Goal: Task Accomplishment & Management: Complete application form

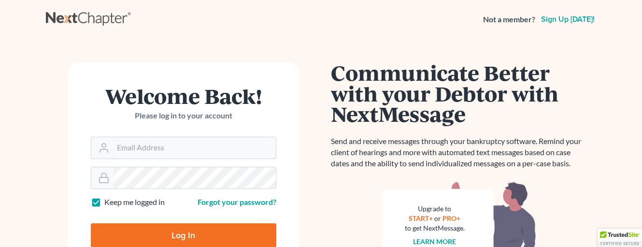
type input "[EMAIL_ADDRESS][DOMAIN_NAME]"
click at [201, 235] on input "Log In" at bounding box center [183, 235] width 185 height 24
type input "Thinking..."
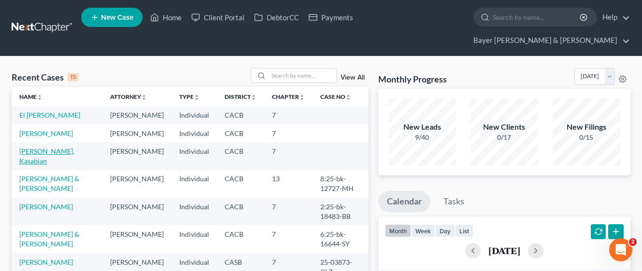
click at [55, 154] on link "[PERSON_NAME], Kasabian" at bounding box center [46, 156] width 55 height 18
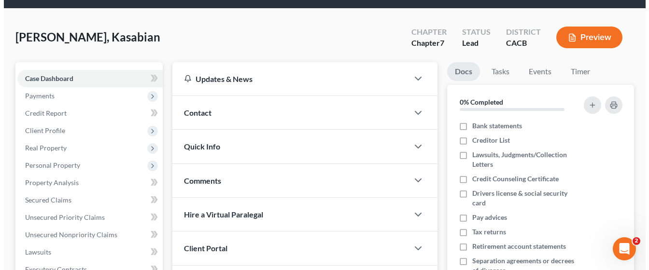
scroll to position [48, 0]
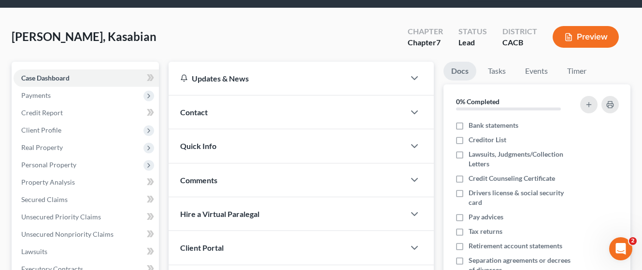
click at [574, 26] on button "Preview" at bounding box center [585, 37] width 66 height 22
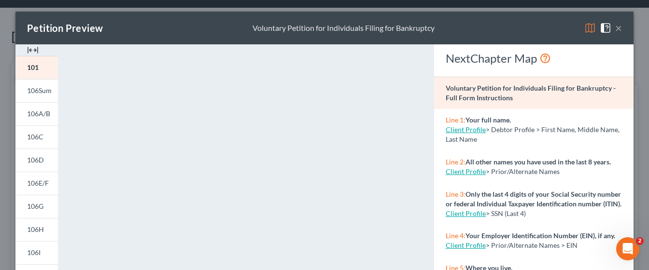
scroll to position [241, 0]
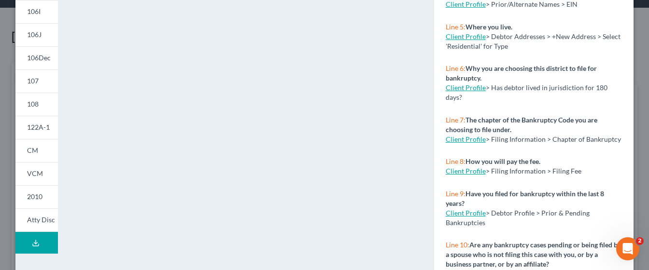
click at [32, 243] on icon at bounding box center [36, 243] width 8 height 8
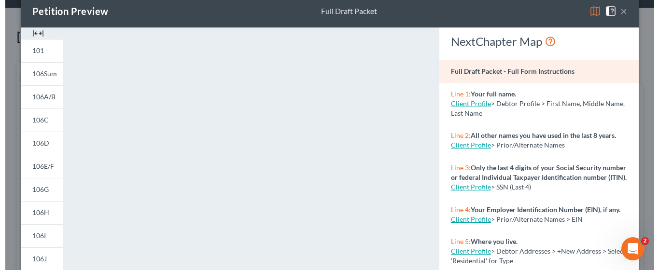
scroll to position [0, 0]
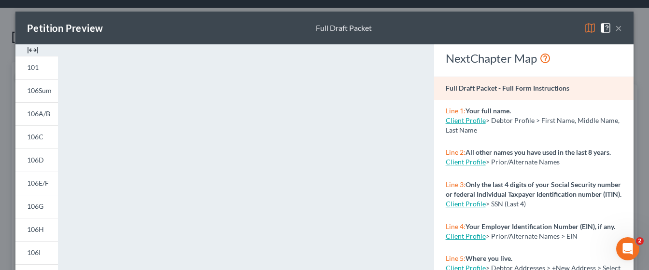
drag, startPoint x: 614, startPoint y: 29, endPoint x: 596, endPoint y: 35, distance: 19.2
click at [615, 29] on button "×" at bounding box center [618, 28] width 7 height 12
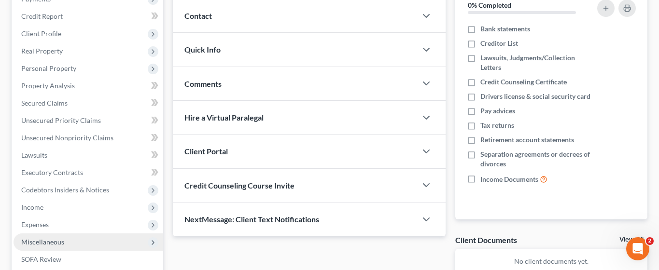
scroll to position [193, 0]
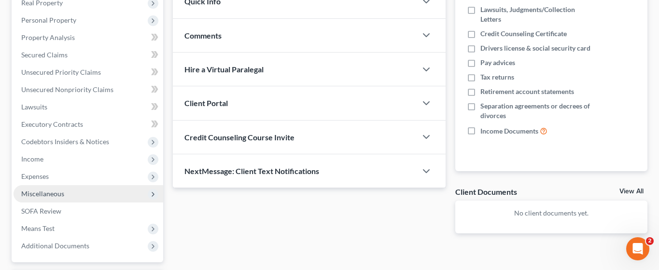
click at [80, 185] on span "Miscellaneous" at bounding box center [89, 193] width 150 height 17
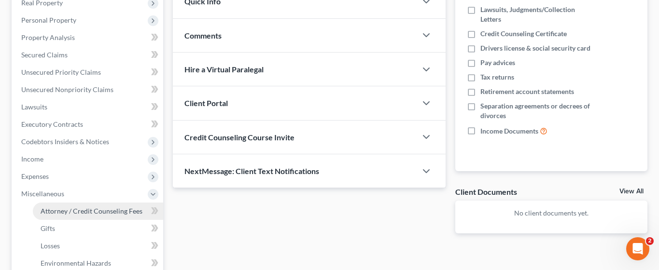
click at [76, 203] on link "Attorney / Credit Counseling Fees" at bounding box center [98, 211] width 130 height 17
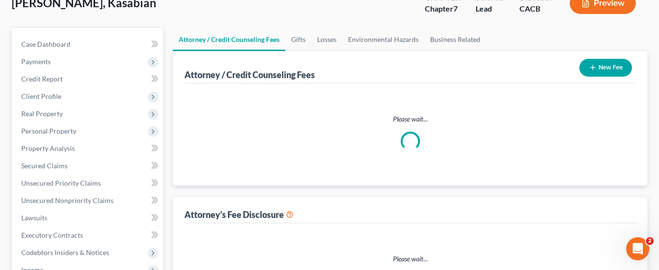
scroll to position [11, 0]
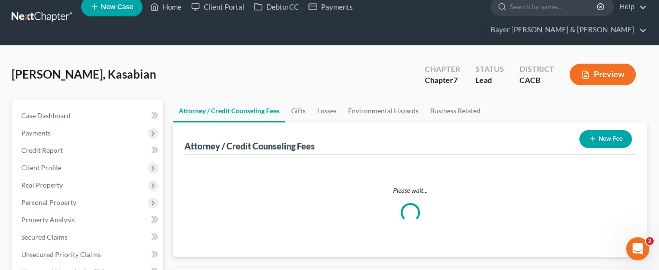
select select "2"
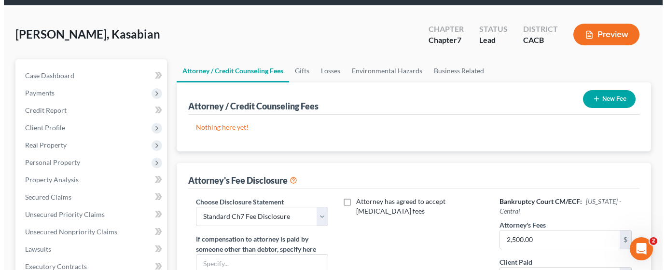
scroll to position [48, 0]
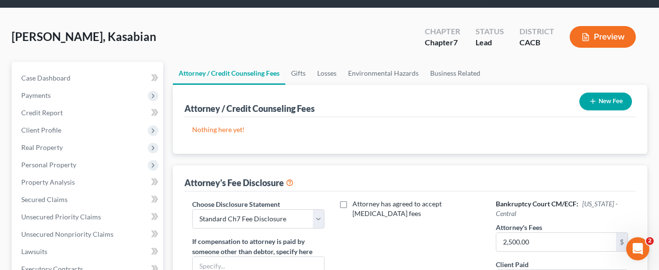
click at [601, 93] on button "New Fee" at bounding box center [605, 102] width 53 height 18
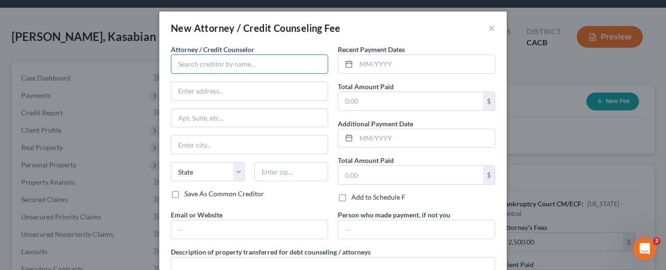
click at [261, 66] on input "text" at bounding box center [249, 64] width 157 height 19
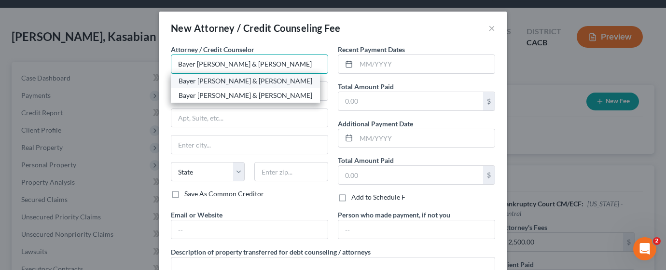
type input "Bayer [PERSON_NAME] & [PERSON_NAME]"
click at [247, 83] on div "Bayer [PERSON_NAME] & [PERSON_NAME]" at bounding box center [246, 81] width 134 height 10
type input "[STREET_ADDRESS]"
type input "Suite 1900"
type input "[GEOGRAPHIC_DATA]"
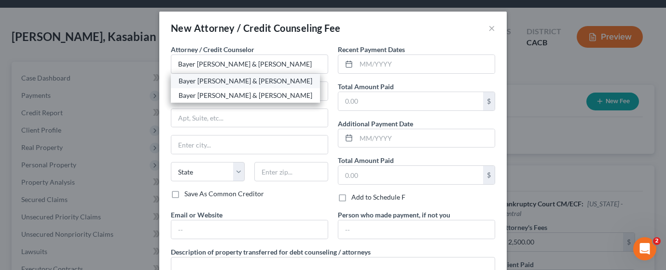
select select "4"
type input "90017"
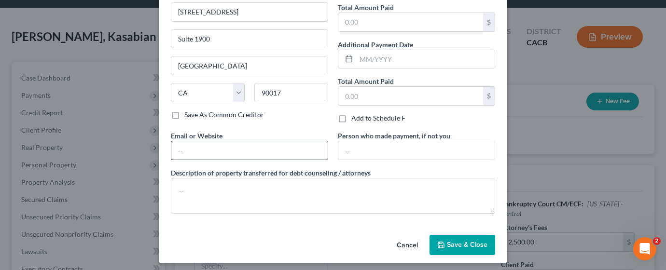
scroll to position [84, 0]
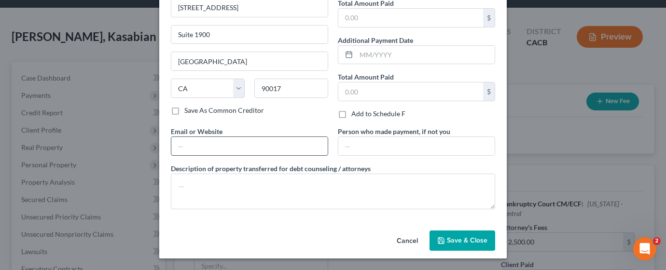
click at [227, 139] on input "text" at bounding box center [249, 146] width 156 height 18
type input "[PERSON_NAME][EMAIL_ADDRESS][DOMAIN_NAME]"
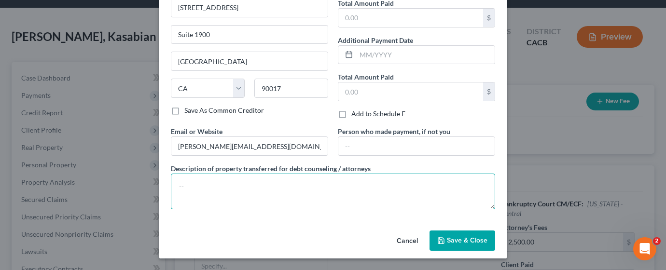
click at [268, 182] on textarea at bounding box center [333, 192] width 324 height 36
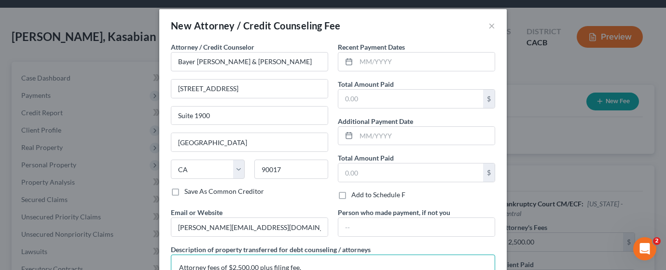
scroll to position [0, 0]
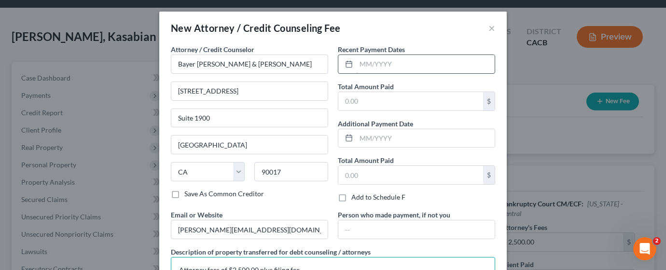
type textarea "Attorney fees of $2,500.00 plus filing fee."
click at [391, 60] on input "text" at bounding box center [425, 64] width 139 height 18
type input "[DATE]"
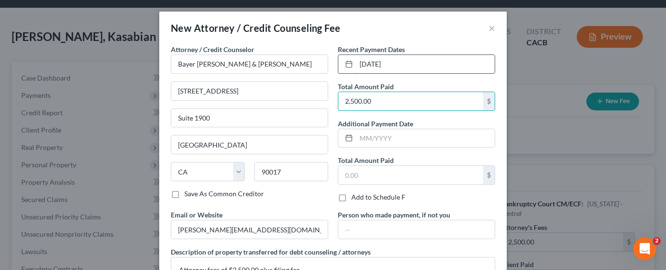
type input "2,500.00"
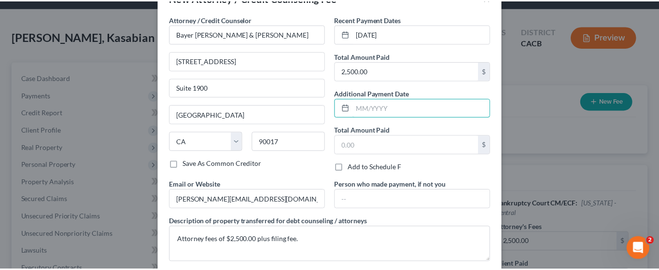
scroll to position [84, 0]
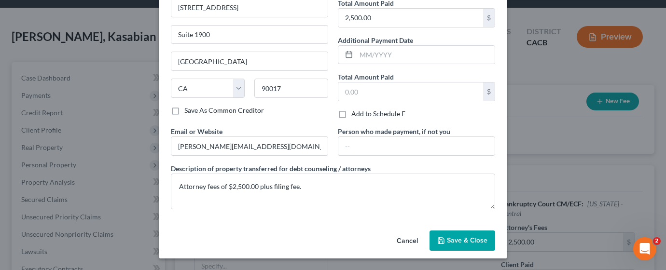
drag, startPoint x: 440, startPoint y: 243, endPoint x: 434, endPoint y: 236, distance: 10.3
click at [442, 241] on icon "button" at bounding box center [441, 241] width 8 height 8
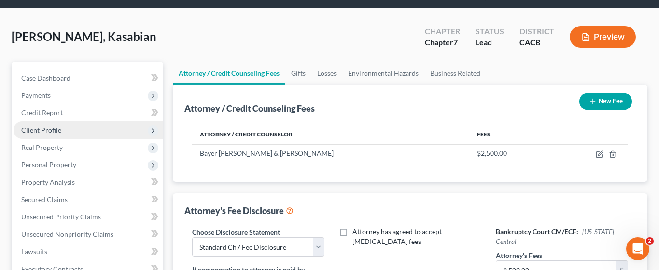
click at [62, 122] on span "Client Profile" at bounding box center [89, 130] width 150 height 17
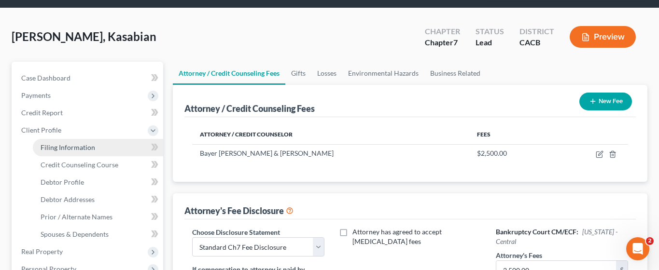
click at [89, 143] on span "Filing Information" at bounding box center [68, 147] width 55 height 8
select select "1"
select select "0"
select select "4"
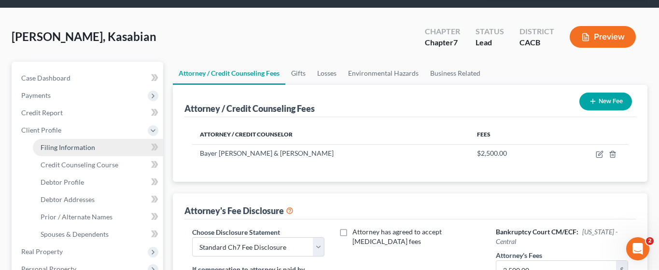
select select "0"
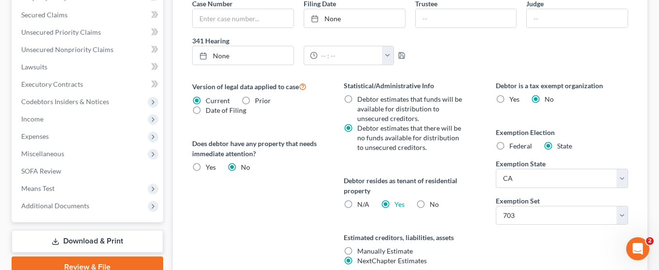
scroll to position [338, 0]
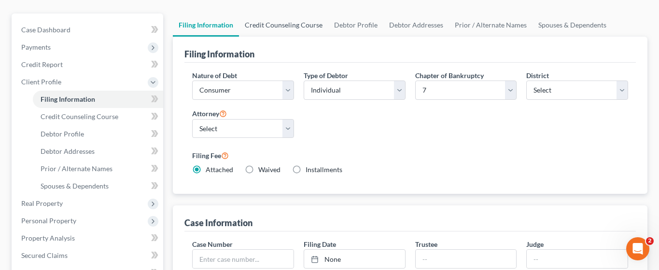
click at [287, 14] on link "Credit Counseling Course" at bounding box center [283, 25] width 89 height 23
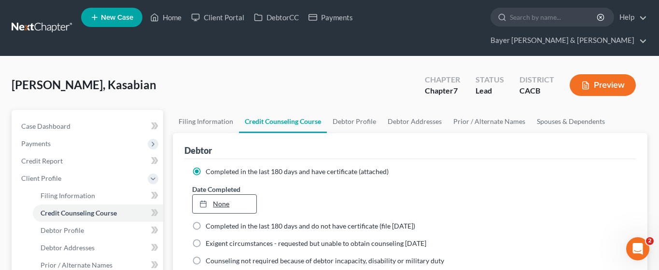
click at [225, 195] on link "None" at bounding box center [225, 204] width 64 height 18
type input "[DATE]"
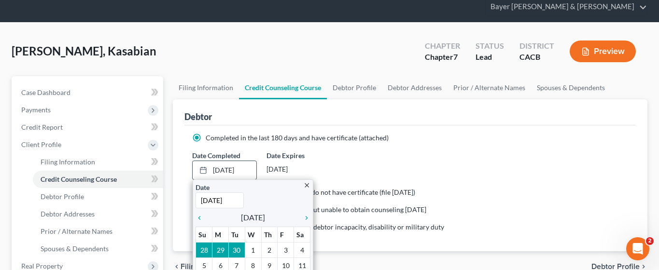
scroll to position [48, 0]
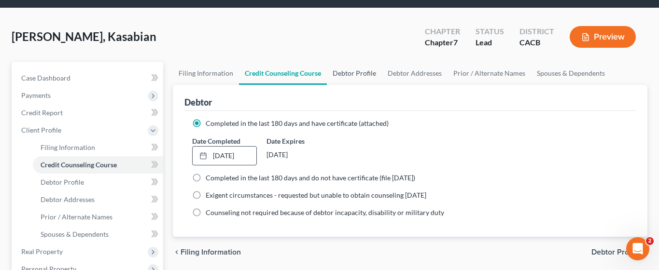
click at [350, 62] on link "Debtor Profile" at bounding box center [354, 73] width 55 height 23
select select "2"
select select "1"
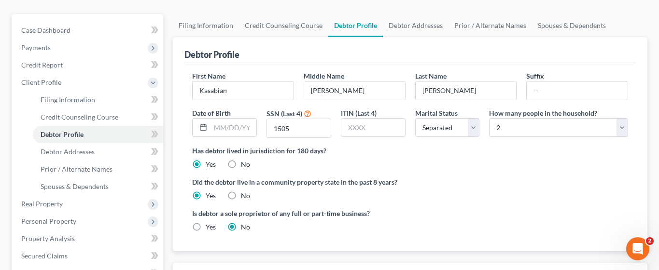
scroll to position [97, 0]
click at [471, 118] on select "Select Single Married Separated Divorced Widowed" at bounding box center [447, 127] width 65 height 19
select select "1"
click at [415, 118] on select "Select Single Married Separated Divorced Widowed" at bounding box center [447, 127] width 65 height 19
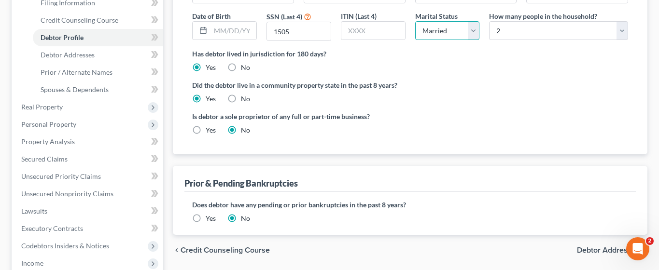
scroll to position [0, 0]
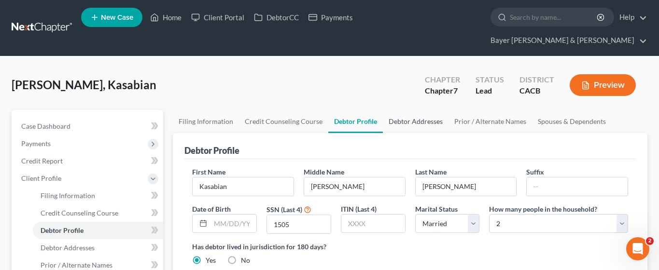
click at [407, 110] on link "Debtor Addresses" at bounding box center [416, 121] width 66 height 23
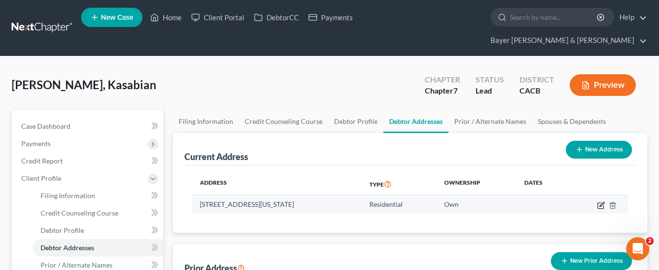
click at [599, 202] on icon "button" at bounding box center [601, 206] width 8 height 8
select select "4"
select select "18"
select select "0"
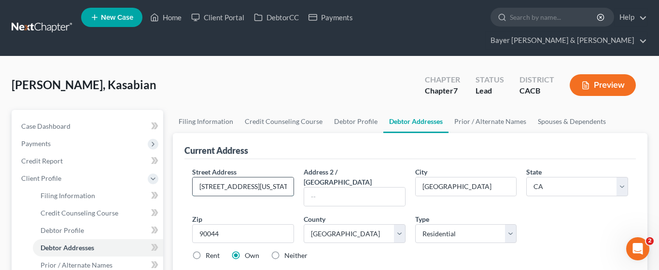
click at [285, 178] on input "[STREET_ADDRESS][US_STATE]" at bounding box center [243, 187] width 101 height 18
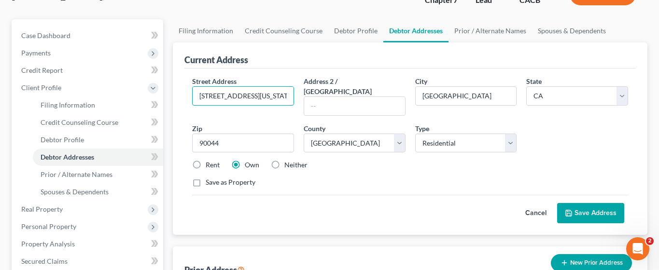
scroll to position [97, 0]
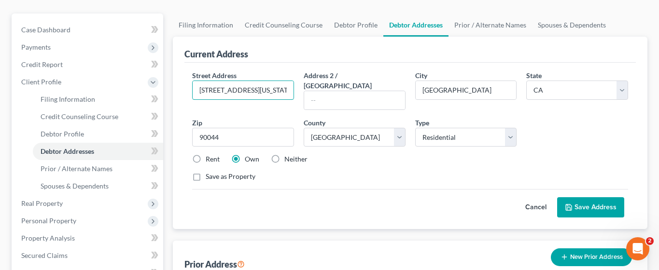
type input "[STREET_ADDRESS][US_STATE]"
click at [206, 154] on label "Rent" at bounding box center [213, 159] width 14 height 10
click at [210, 154] on input "Rent" at bounding box center [213, 157] width 6 height 6
radio input "true"
click at [587, 197] on button "Save Address" at bounding box center [590, 207] width 67 height 20
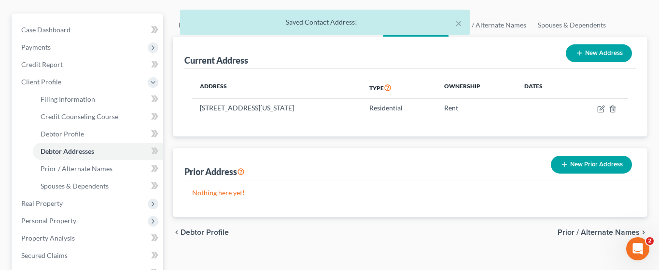
click at [586, 38] on div "× Saved Contact Address!" at bounding box center [324, 25] width 659 height 30
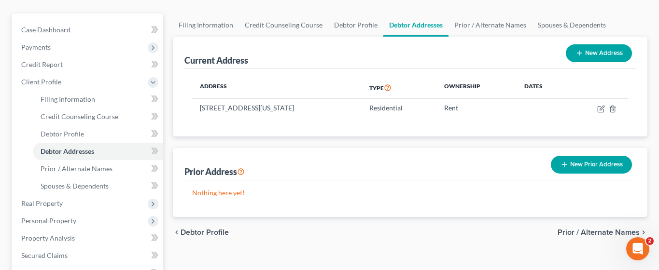
click at [588, 44] on button "New Address" at bounding box center [599, 53] width 66 height 18
select select "0"
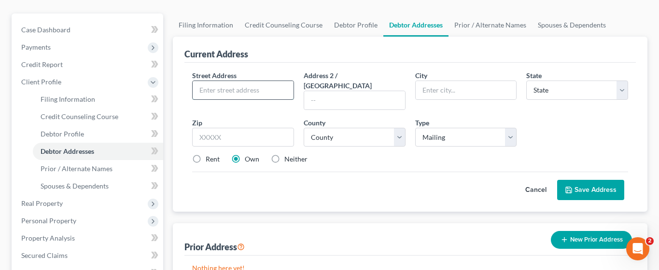
click at [272, 81] on input "text" at bounding box center [243, 90] width 101 height 18
type input "PO Box 3591"
click at [492, 81] on input "text" at bounding box center [466, 90] width 101 height 18
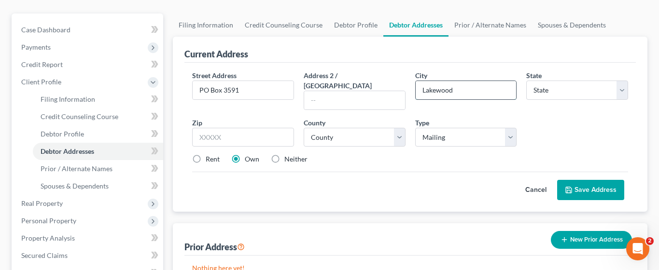
type input "Lakewood"
select select "4"
type input "90711"
select select "18"
click at [206, 154] on label "Rent" at bounding box center [213, 159] width 14 height 10
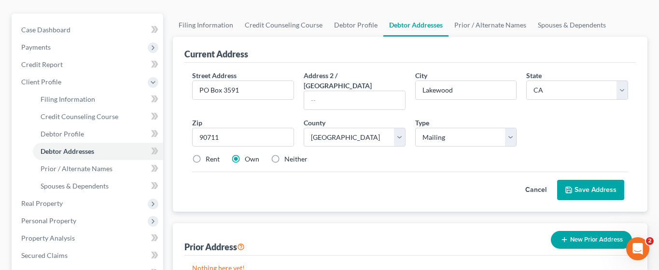
click at [210, 154] on input "Rent" at bounding box center [213, 157] width 6 height 6
radio input "true"
click at [571, 191] on polyline at bounding box center [568, 192] width 3 height 2
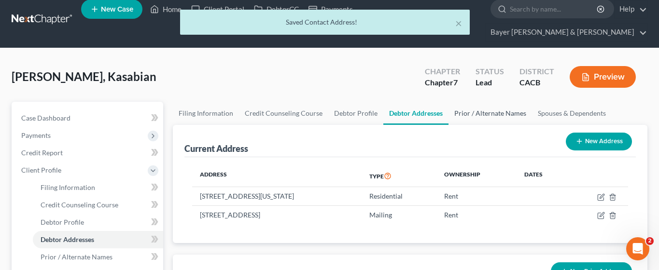
scroll to position [0, 0]
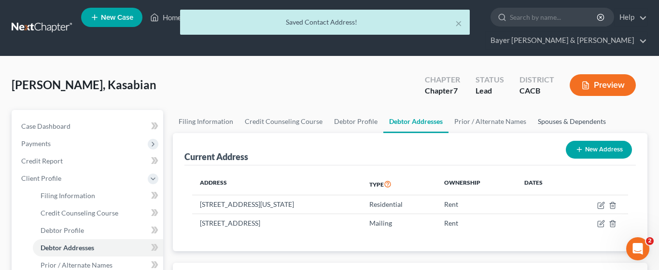
click at [560, 110] on link "Spouses & Dependents" at bounding box center [572, 121] width 80 height 23
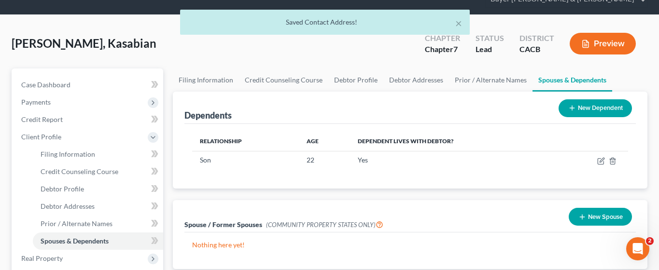
scroll to position [97, 0]
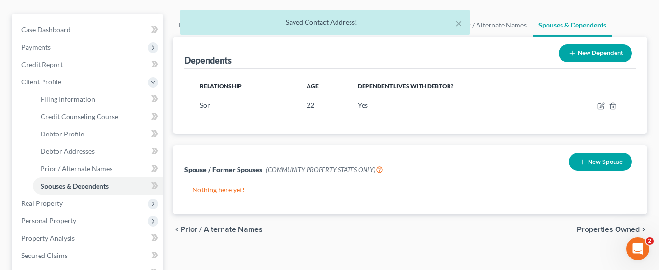
click at [597, 153] on button "New Spouse" at bounding box center [600, 162] width 63 height 18
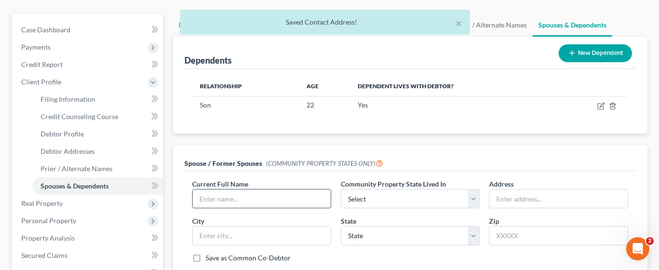
click at [299, 190] on input "text" at bounding box center [262, 199] width 138 height 18
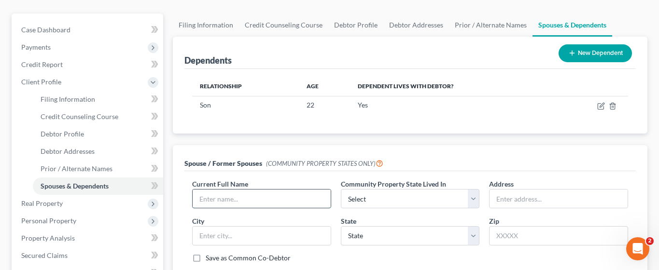
click at [287, 190] on input "text" at bounding box center [262, 199] width 138 height 18
type input "[PERSON_NAME]"
select select "1"
type input "3"
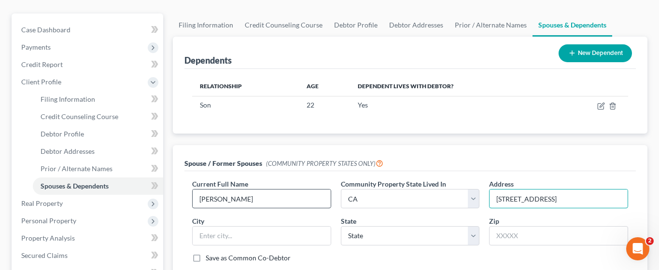
type input "[STREET_ADDRESS]"
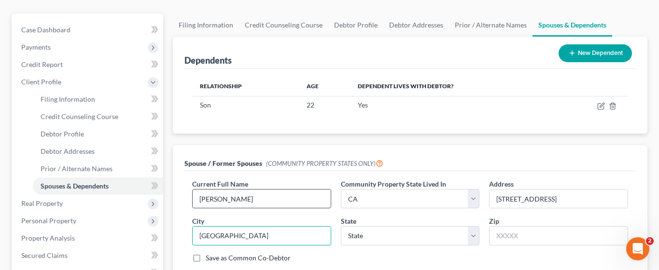
type input "[GEOGRAPHIC_DATA]"
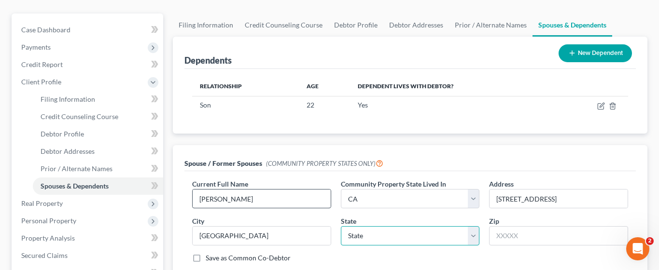
select select "4"
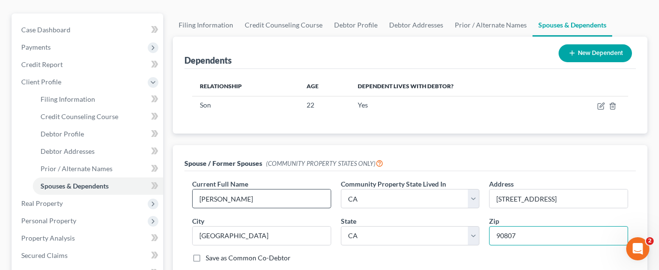
type input "90807"
click at [210, 246] on input "Save as Common Co-Debtor" at bounding box center [213, 256] width 6 height 6
checkbox input "true"
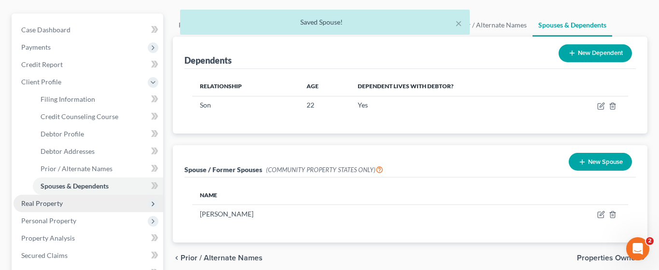
click at [85, 195] on span "Real Property" at bounding box center [89, 203] width 150 height 17
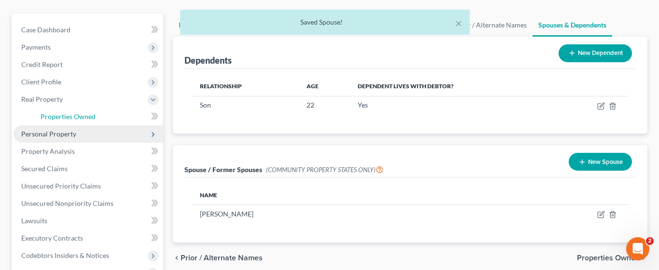
click at [82, 112] on span "Properties Owned" at bounding box center [68, 116] width 55 height 8
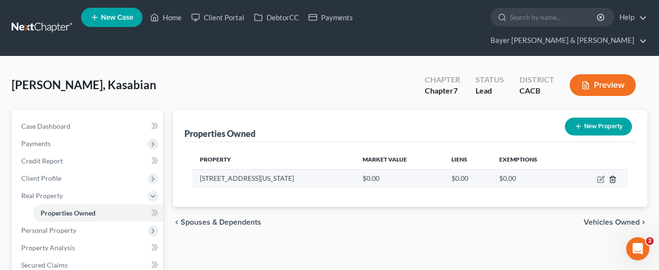
click at [614, 176] on icon "button" at bounding box center [613, 180] width 8 height 8
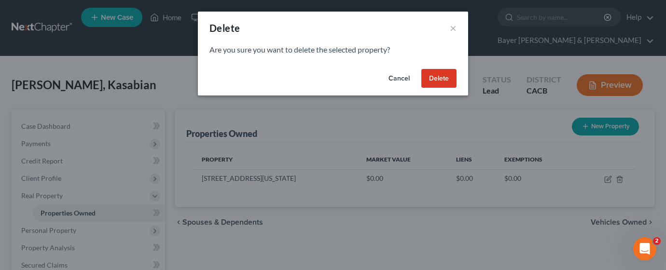
drag, startPoint x: 448, startPoint y: 78, endPoint x: 449, endPoint y: 83, distance: 5.4
click at [448, 77] on button "Delete" at bounding box center [438, 78] width 35 height 19
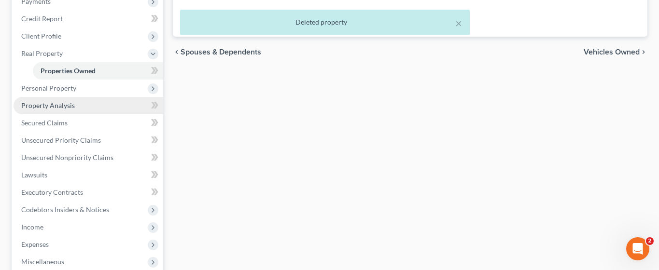
scroll to position [145, 0]
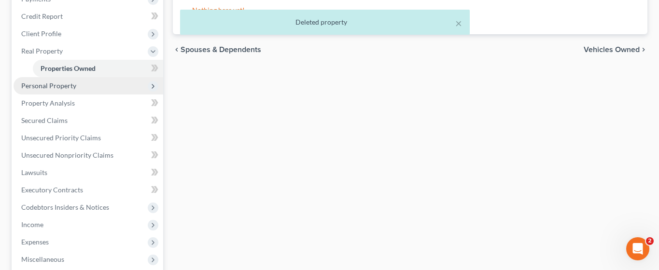
click at [63, 77] on span "Personal Property" at bounding box center [89, 85] width 150 height 17
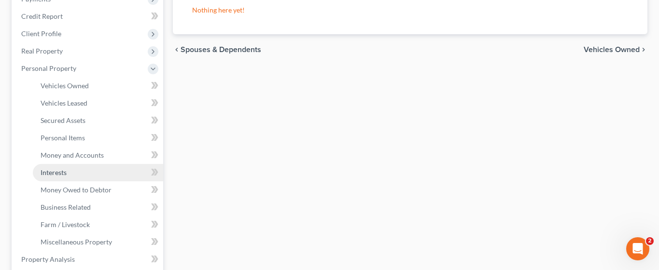
click at [101, 164] on link "Interests" at bounding box center [98, 172] width 130 height 17
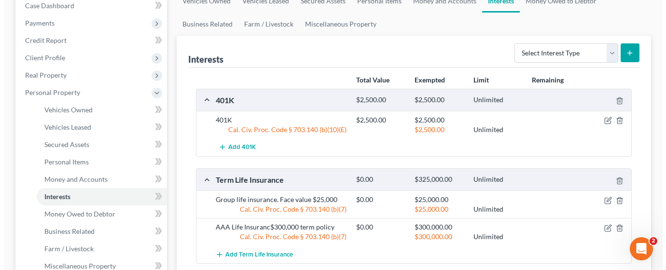
scroll to position [145, 0]
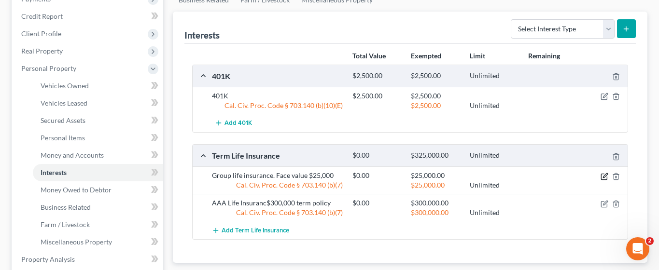
click at [602, 173] on icon "button" at bounding box center [605, 177] width 8 height 8
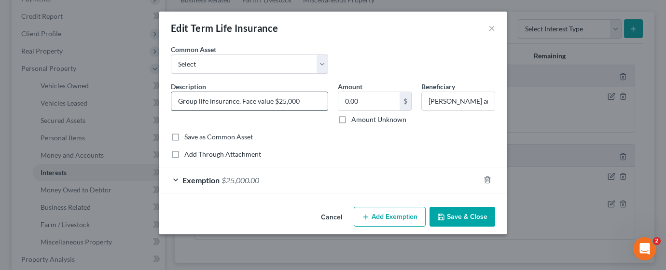
click at [308, 103] on input "Group life insurance. Face value $25,000" at bounding box center [249, 101] width 156 height 18
type input "Group life insurance. Face value $25,000; No cash surrender value."
click at [337, 179] on div "Exemption $25,000.00" at bounding box center [319, 181] width 321 height 26
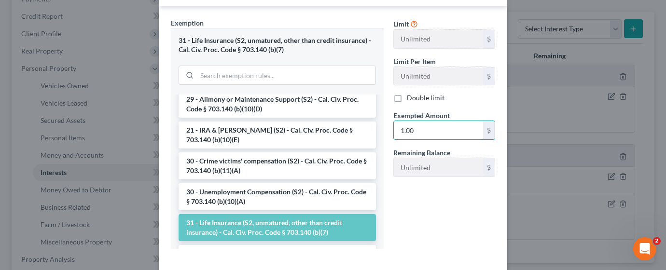
scroll to position [235, 0]
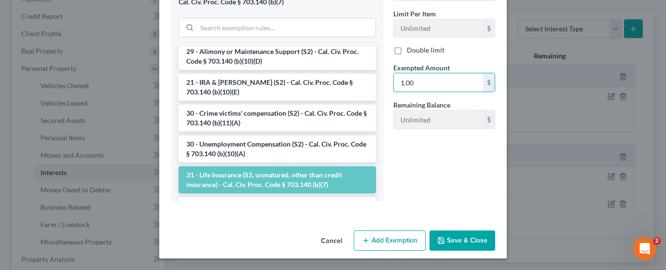
type input "1.00"
click at [470, 233] on button "Save & Close" at bounding box center [463, 241] width 66 height 20
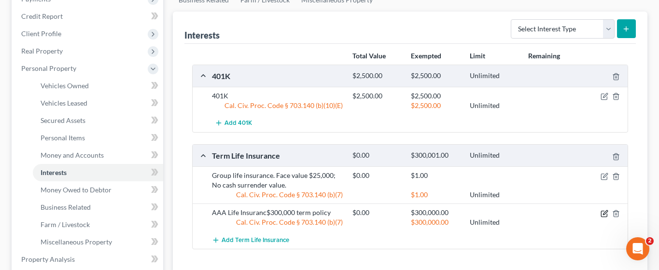
click at [603, 210] on icon "button" at bounding box center [605, 214] width 8 height 8
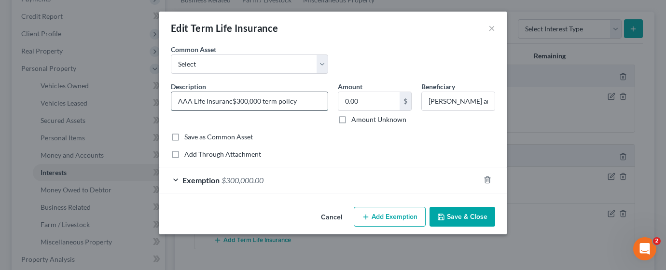
click at [308, 103] on input "AAA Life Insuranc$300,000 term policy" at bounding box center [249, 101] width 156 height 18
type input "AAA Life Insuranc$300,000 term policy; No cash surrender vlaue."
click at [299, 181] on div "Exemption $300,000.00" at bounding box center [319, 181] width 321 height 26
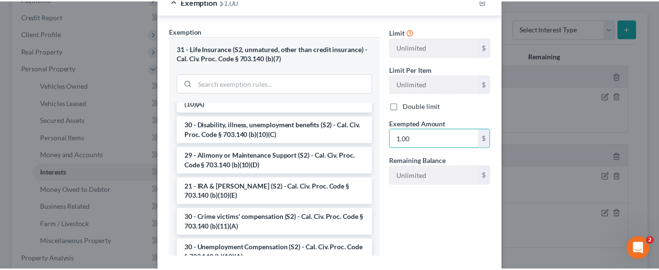
scroll to position [235, 0]
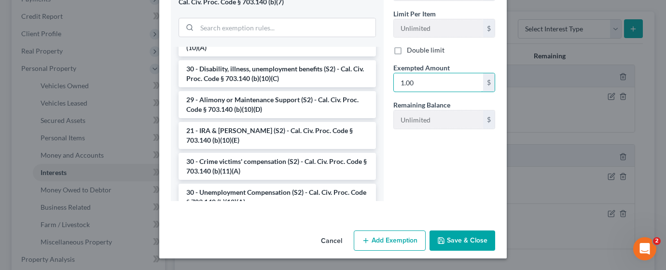
type input "1.00"
click at [465, 239] on button "Save & Close" at bounding box center [463, 241] width 66 height 20
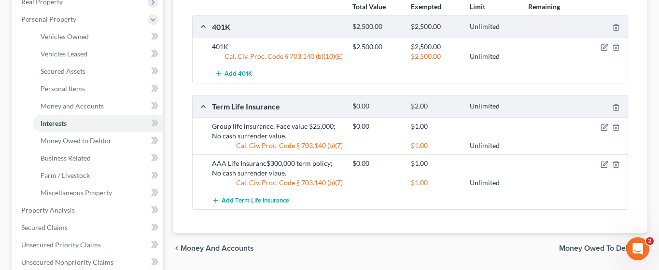
scroll to position [241, 0]
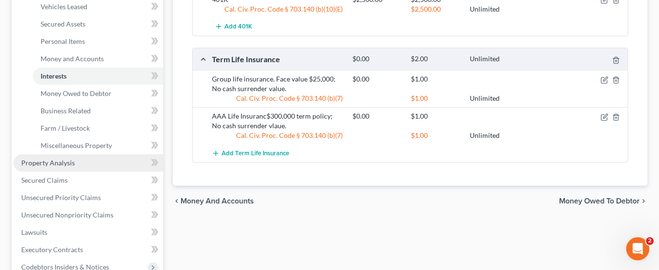
click at [115, 154] on link "Property Analysis" at bounding box center [89, 162] width 150 height 17
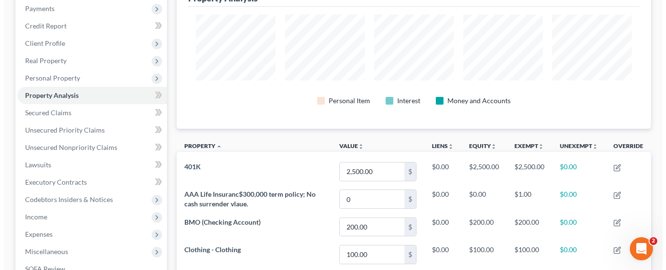
scroll to position [193, 0]
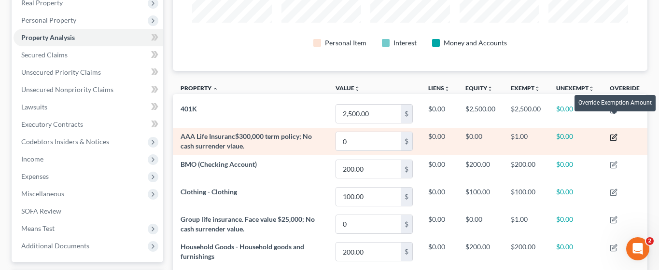
click at [615, 134] on icon "button" at bounding box center [614, 138] width 8 height 8
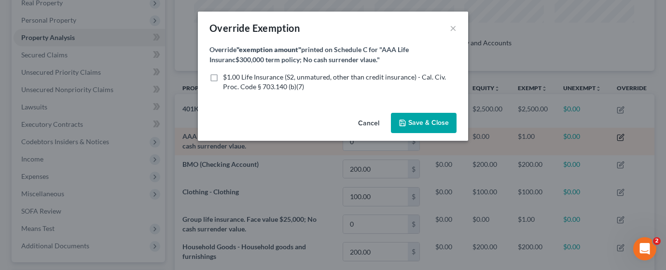
scroll to position [482585, 482260]
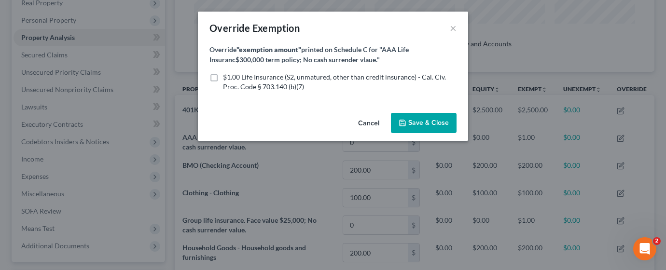
drag, startPoint x: 213, startPoint y: 75, endPoint x: 237, endPoint y: 88, distance: 27.0
click at [223, 75] on label "$1.00 Life Insurance (S2, unmatured, other than credit insurance) - Cal. Civ. P…" at bounding box center [340, 81] width 234 height 19
click at [227, 75] on input "$1.00 Life Insurance (S2, unmatured, other than credit insurance) - Cal. Civ. P…" at bounding box center [230, 75] width 6 height 6
checkbox input "true"
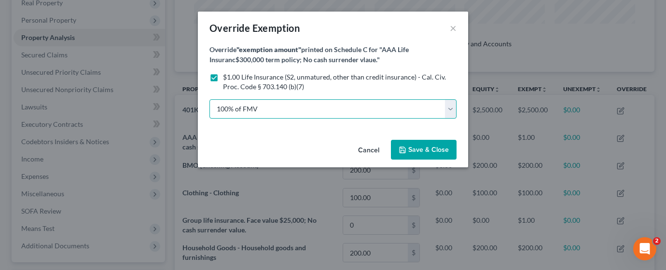
click at [245, 106] on select "100% of FMV Unknown Other" at bounding box center [333, 108] width 247 height 19
select select "2"
click at [210, 99] on select "100% of FMV Unknown Other" at bounding box center [333, 108] width 247 height 19
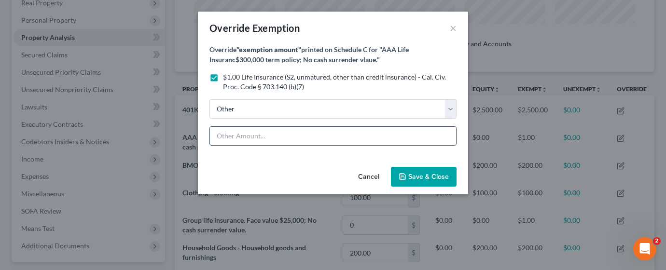
click at [251, 135] on input "text" at bounding box center [333, 136] width 246 height 18
type input ""Fully Exempt""
click at [419, 176] on span "Save & Close" at bounding box center [428, 177] width 41 height 8
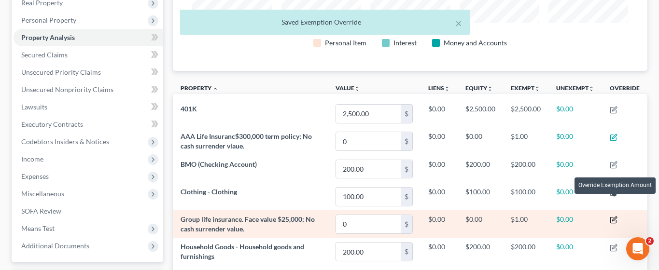
click at [615, 217] on icon "button" at bounding box center [614, 219] width 4 height 4
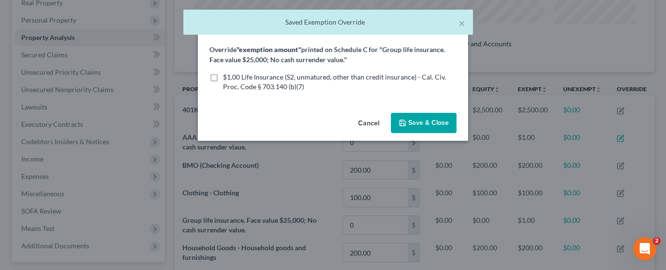
click at [245, 76] on span "$1.00 Life Insurance (S2, unmatured, other than credit insurance) - Cal. Civ. P…" at bounding box center [334, 82] width 223 height 18
click at [233, 76] on input "$1.00 Life Insurance (S2, unmatured, other than credit insurance) - Cal. Civ. P…" at bounding box center [230, 75] width 6 height 6
checkbox input "true"
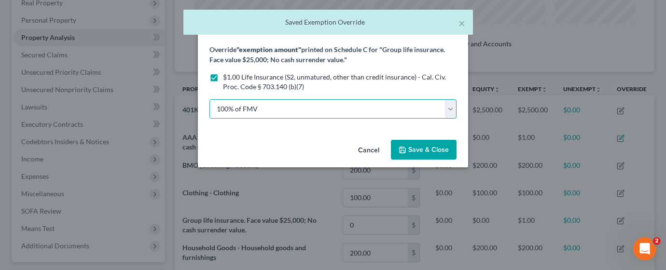
drag, startPoint x: 267, startPoint y: 112, endPoint x: 266, endPoint y: 117, distance: 5.5
click at [267, 112] on select "100% of FMV Unknown Other" at bounding box center [333, 108] width 247 height 19
select select "2"
click at [210, 99] on select "100% of FMV Unknown Other" at bounding box center [333, 108] width 247 height 19
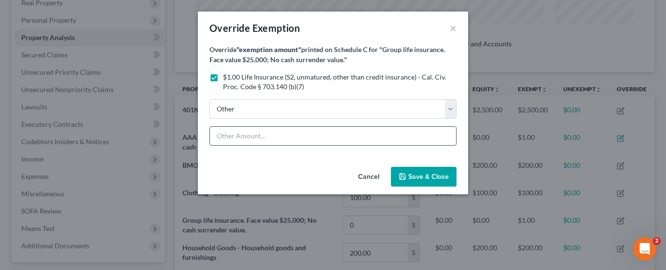
click at [246, 136] on input "text" at bounding box center [333, 136] width 246 height 18
type input ""Fully Exempt""
click at [435, 171] on button "Save & Close" at bounding box center [424, 177] width 66 height 20
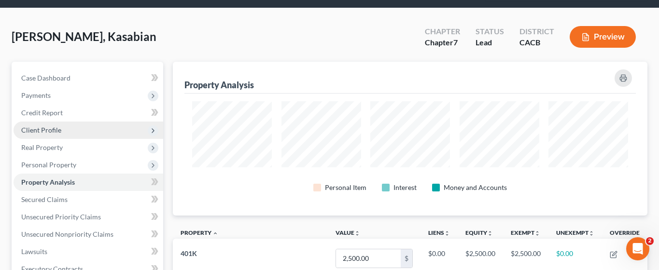
click at [65, 122] on span "Client Profile" at bounding box center [89, 130] width 150 height 17
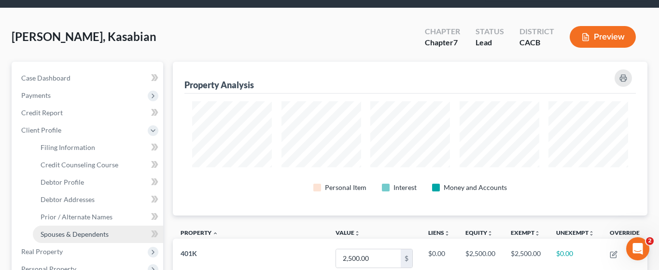
click at [112, 226] on link "Spouses & Dependents" at bounding box center [98, 234] width 130 height 17
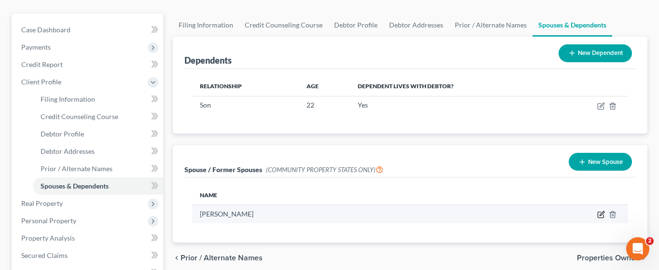
click at [597, 211] on icon "button" at bounding box center [601, 215] width 8 height 8
select select "1"
select select "4"
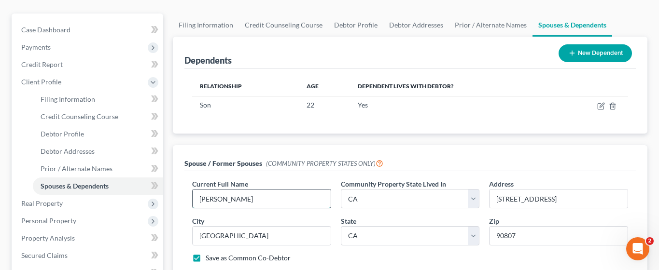
click at [283, 190] on input "[PERSON_NAME]" at bounding box center [262, 199] width 138 height 18
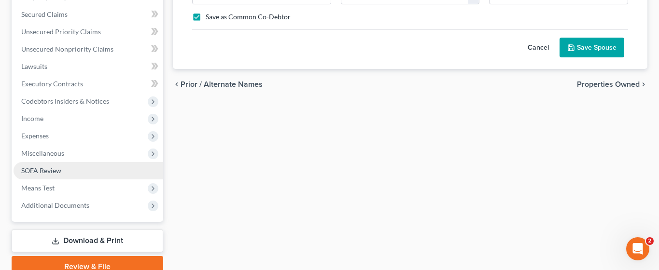
type input "[PERSON_NAME] (Separated since 02/2022)"
click at [60, 167] on span "SOFA Review" at bounding box center [41, 171] width 40 height 8
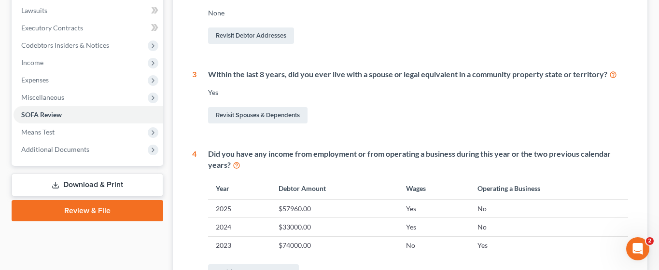
click at [324, 237] on td "$74000.00" at bounding box center [334, 246] width 127 height 18
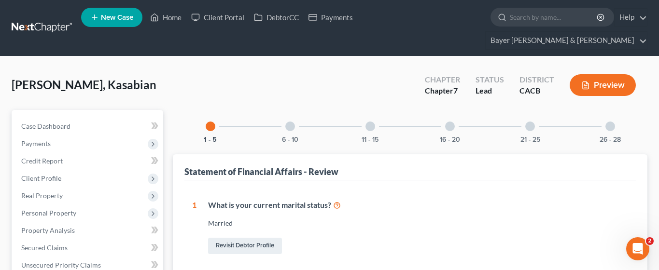
click at [529, 122] on div at bounding box center [530, 127] width 10 height 10
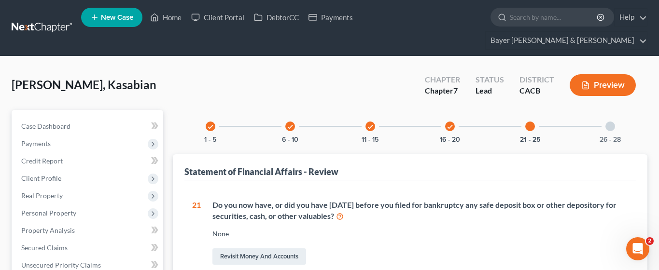
click at [607, 122] on div at bounding box center [610, 127] width 10 height 10
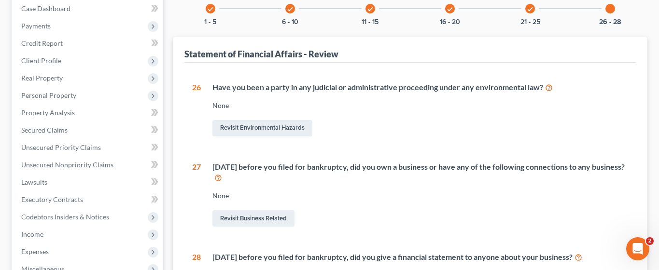
scroll to position [115, 0]
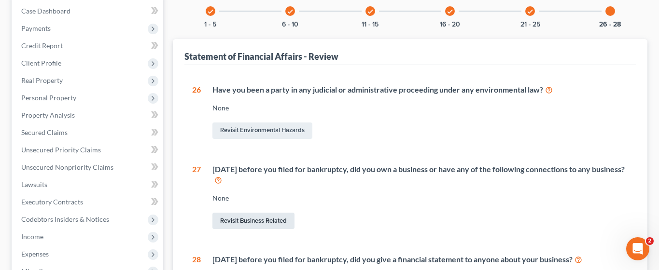
click at [268, 213] on link "Revisit Business Related" at bounding box center [253, 221] width 82 height 16
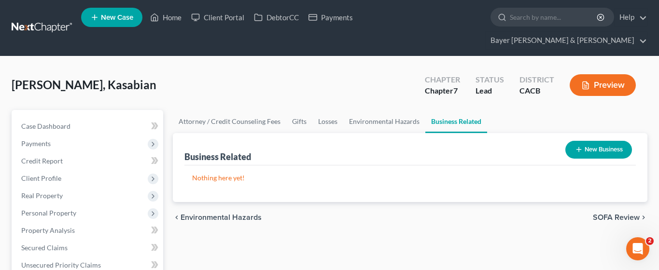
click at [592, 141] on button "New Business" at bounding box center [598, 150] width 67 height 18
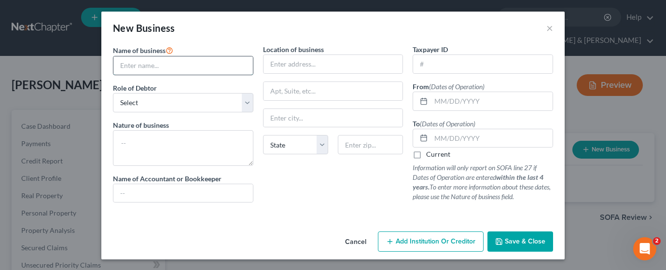
click at [219, 68] on input "text" at bounding box center [183, 65] width 140 height 18
type input "Transportation"
click at [173, 96] on select "Select A member of a limited liability company (LLC) or limited liability partn…" at bounding box center [183, 102] width 140 height 19
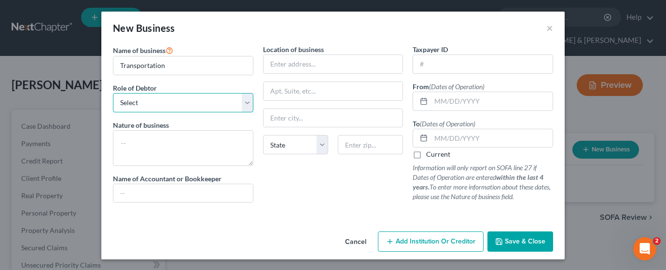
select select "member"
click at [113, 93] on select "Select A member of a limited liability company (LLC) or limited liability partn…" at bounding box center [183, 102] width 140 height 19
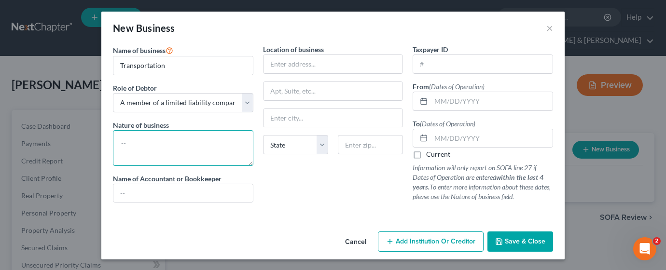
click at [168, 136] on textarea at bounding box center [183, 148] width 140 height 36
type textarea "Transportation"
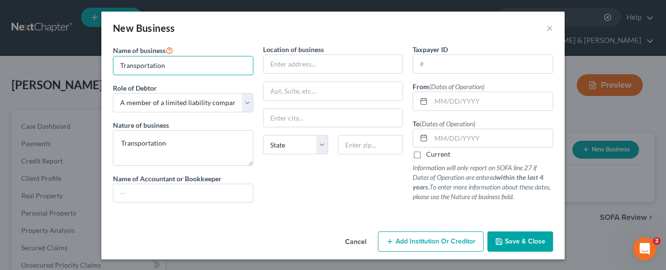
drag, startPoint x: 177, startPoint y: 64, endPoint x: 1, endPoint y: 60, distance: 175.3
click at [1, 60] on div "New Business × Name of business * Transportation Role of Debtor * Select A memb…" at bounding box center [333, 135] width 666 height 270
click at [447, 62] on input "text" at bounding box center [483, 64] width 140 height 18
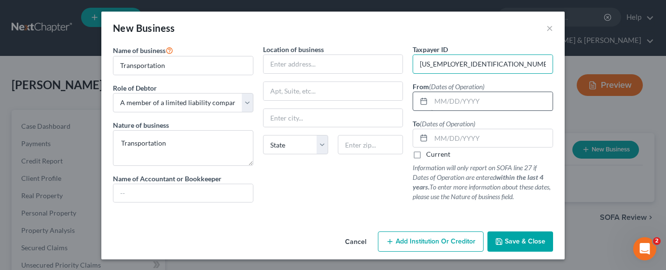
type input "[US_EMPLOYER_IDENTIFICATION_NUMBER]"
click at [445, 98] on input "text" at bounding box center [492, 101] width 122 height 18
type input "09/2021"
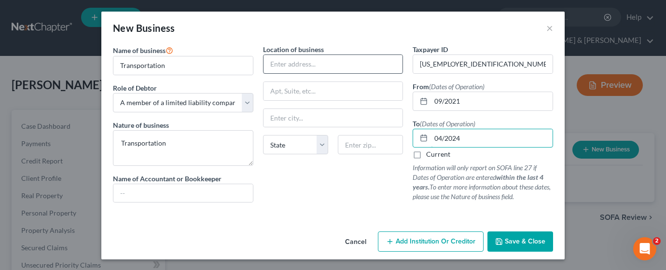
type input "04/2024"
click at [294, 69] on input "text" at bounding box center [334, 64] width 140 height 18
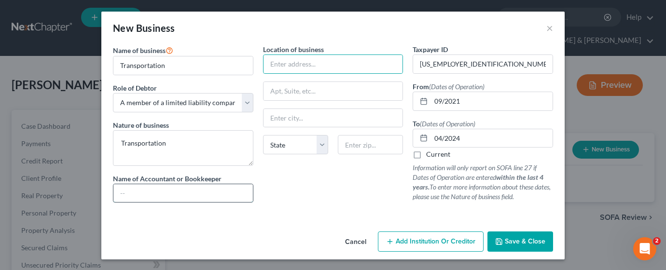
click at [183, 185] on input "text" at bounding box center [183, 193] width 140 height 18
type input "D"
type input "Self"
drag, startPoint x: 522, startPoint y: 241, endPoint x: 516, endPoint y: 257, distance: 17.3
click at [522, 241] on span "Save & Close" at bounding box center [525, 242] width 41 height 8
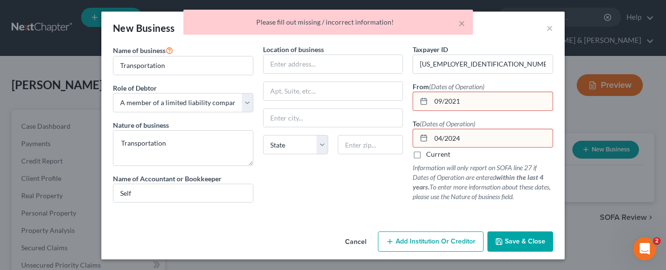
click at [473, 100] on input "09/2021" at bounding box center [492, 101] width 122 height 18
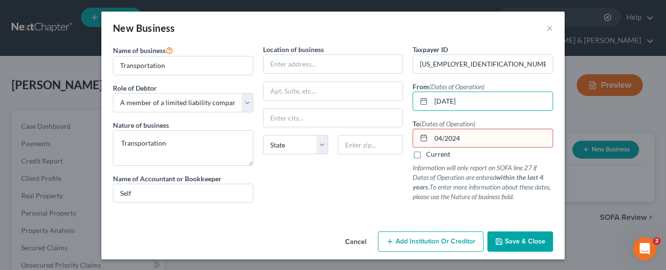
type input "[DATE]"
click at [468, 139] on input "04/2024" at bounding box center [492, 138] width 122 height 18
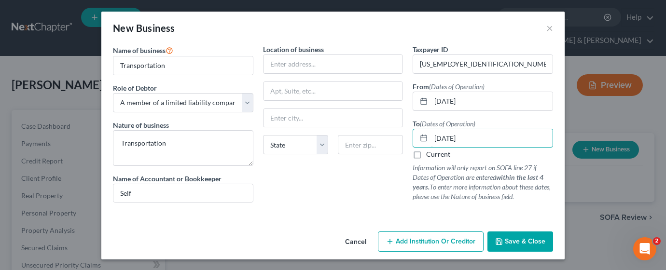
type input "[DATE]"
click at [304, 181] on div "Location of business State [US_STATE][GEOGRAPHIC_DATA] [GEOGRAPHIC_DATA] [GEOGR…" at bounding box center [333, 127] width 150 height 166
click at [333, 182] on div "Location of business State [US_STATE][GEOGRAPHIC_DATA] [GEOGRAPHIC_DATA] [GEOGR…" at bounding box center [333, 127] width 150 height 166
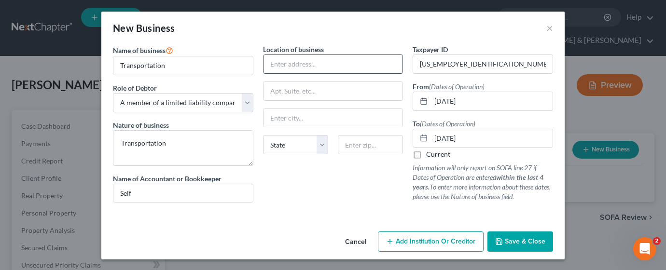
click at [309, 64] on input "text" at bounding box center [334, 64] width 140 height 18
click at [305, 61] on input "text" at bounding box center [334, 64] width 140 height 18
drag, startPoint x: 170, startPoint y: 69, endPoint x: 84, endPoint y: 51, distance: 88.1
click at [84, 51] on div "New Business × Name of business * Transportation Role of Debtor * Select A memb…" at bounding box center [333, 135] width 666 height 270
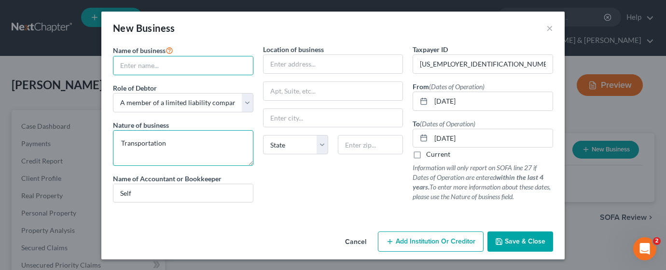
click at [177, 147] on textarea "Transportation" at bounding box center [183, 148] width 140 height 36
click at [164, 67] on input "text" at bounding box center [183, 65] width 140 height 18
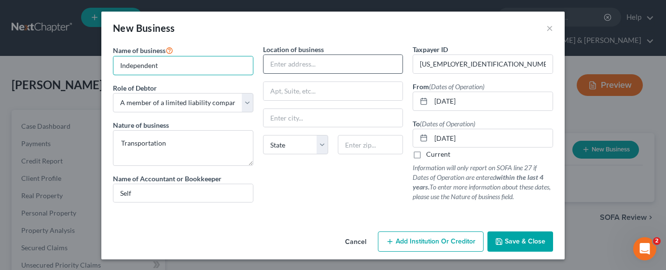
type input "Independent"
click at [302, 58] on input "text" at bounding box center [334, 64] width 140 height 18
type input "[STREET_ADDRESS]"
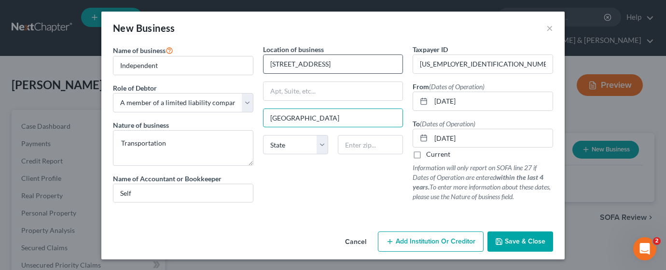
type input "[GEOGRAPHIC_DATA]"
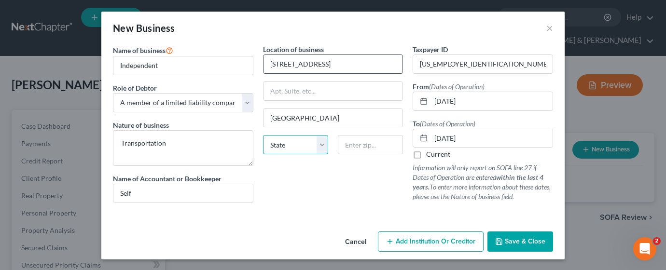
select select "4"
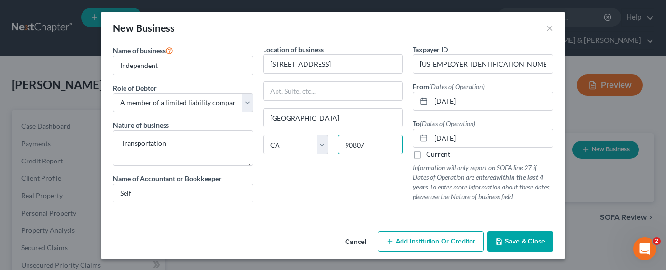
type input "90807"
click at [511, 244] on span "Save & Close" at bounding box center [525, 242] width 41 height 8
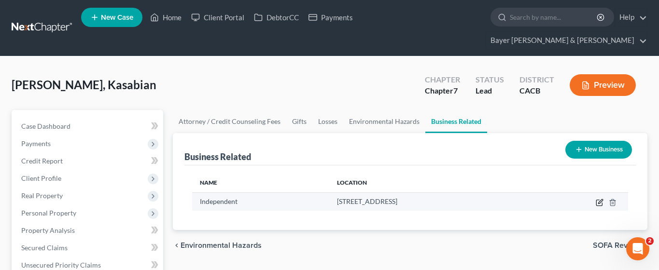
click at [600, 199] on icon "button" at bounding box center [600, 203] width 8 height 8
select select "member"
select select "4"
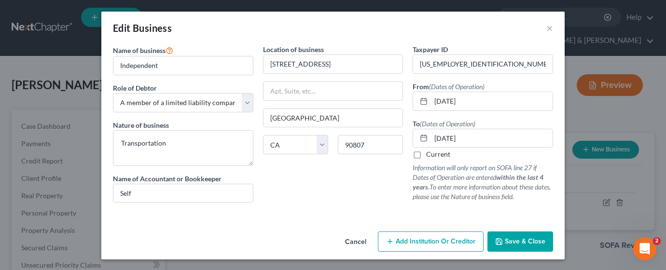
click at [519, 243] on span "Save & Close" at bounding box center [525, 242] width 41 height 8
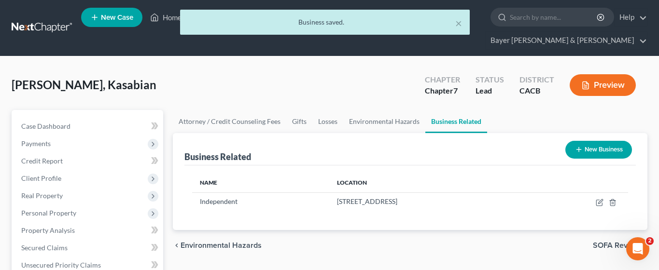
click at [601, 74] on button "Preview" at bounding box center [603, 85] width 66 height 22
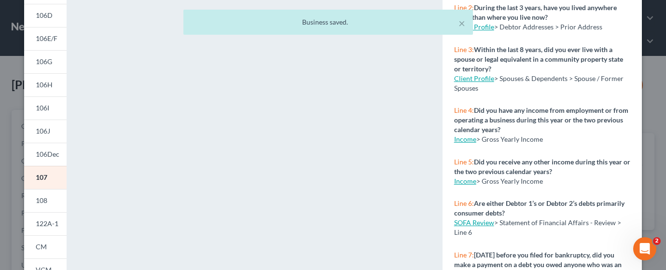
scroll to position [265, 0]
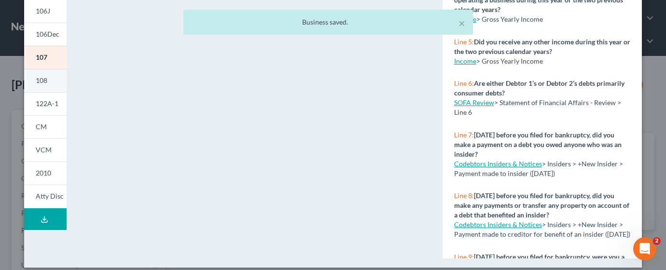
click at [47, 58] on link "107" at bounding box center [45, 57] width 42 height 23
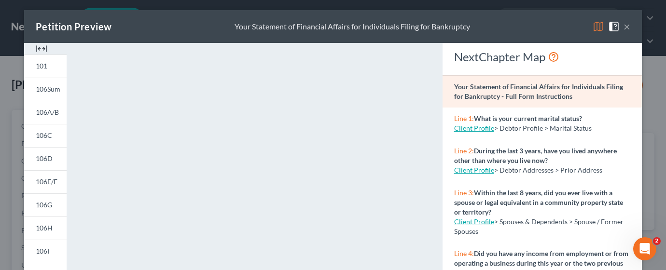
scroll to position [0, 0]
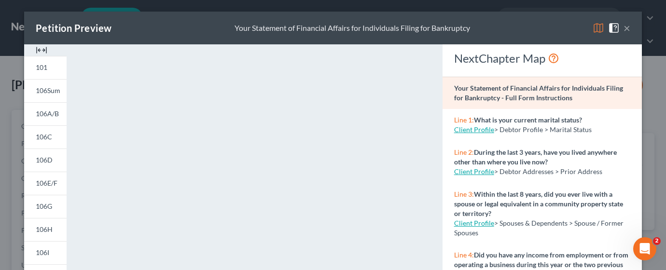
click at [624, 28] on button "×" at bounding box center [627, 28] width 7 height 12
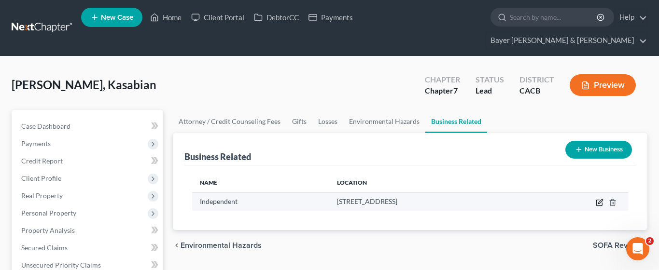
click at [600, 199] on icon "button" at bounding box center [600, 201] width 4 height 4
select select "member"
select select "4"
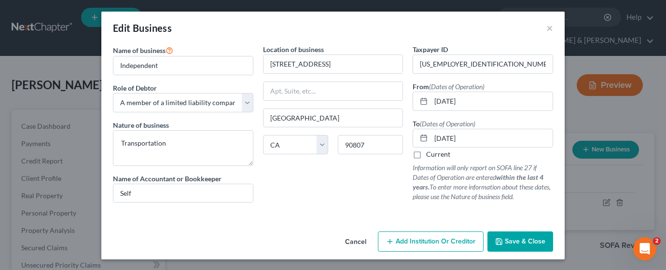
scroll to position [1, 0]
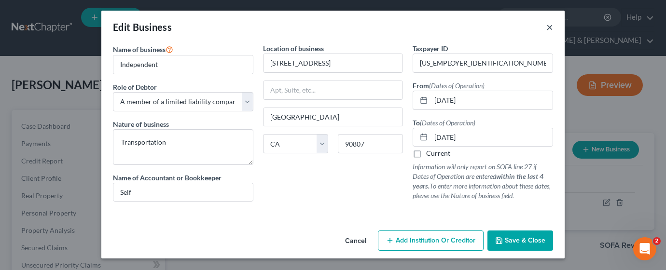
click at [547, 26] on button "×" at bounding box center [549, 27] width 7 height 12
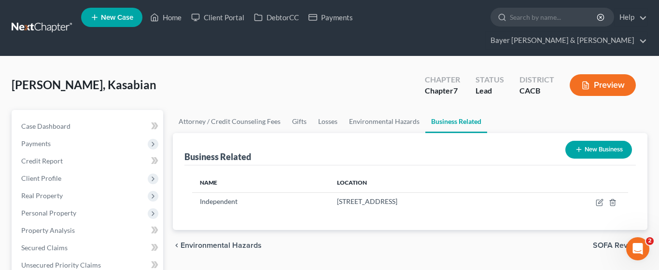
click at [587, 81] on icon "button" at bounding box center [585, 85] width 9 height 9
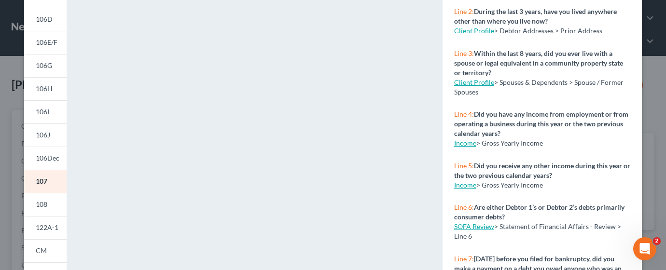
scroll to position [145, 0]
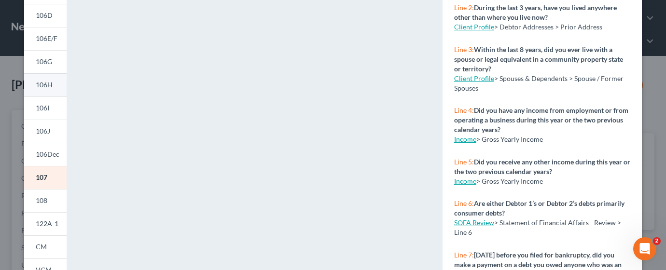
click at [46, 87] on span "106H" at bounding box center [44, 85] width 17 height 8
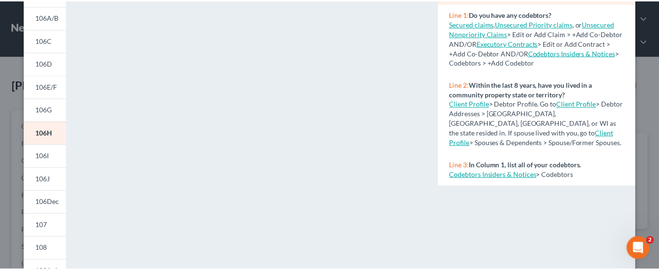
scroll to position [0, 0]
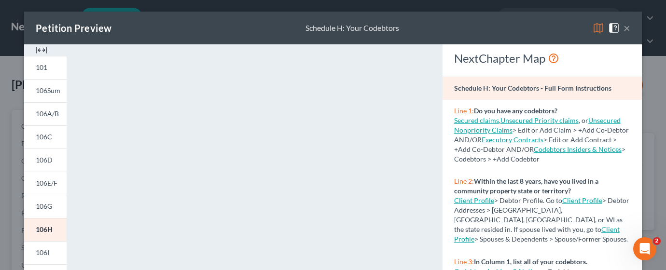
click at [624, 27] on button "×" at bounding box center [627, 28] width 7 height 12
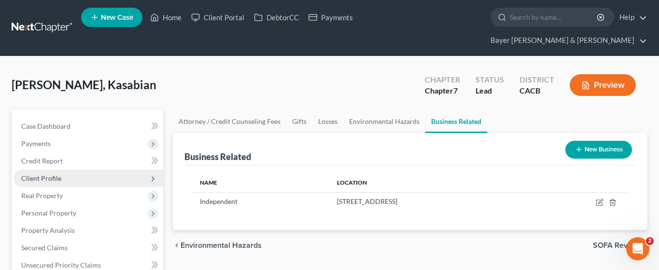
click at [65, 170] on span "Client Profile" at bounding box center [89, 178] width 150 height 17
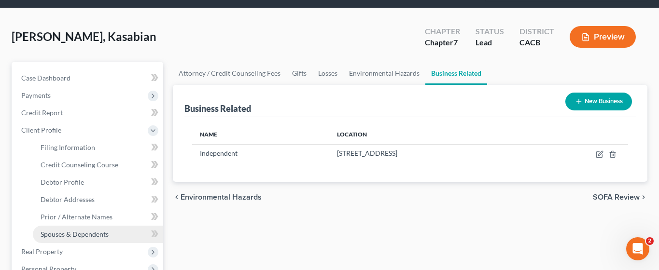
click at [73, 230] on span "Spouses & Dependents" at bounding box center [75, 234] width 68 height 8
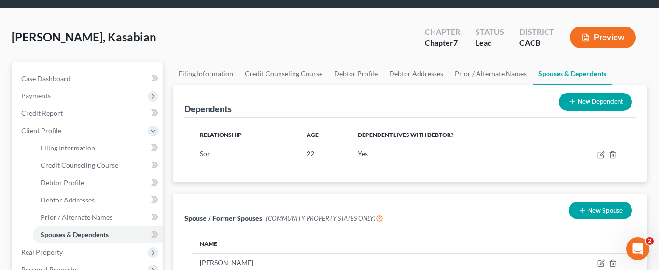
scroll to position [145, 0]
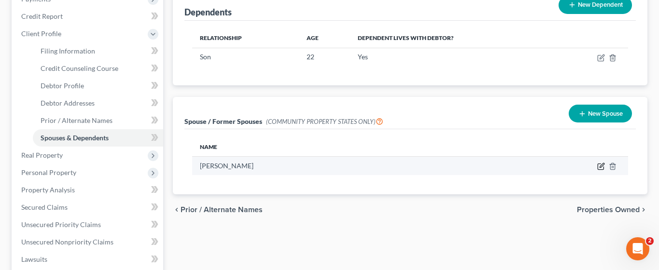
click at [602, 164] on icon "button" at bounding box center [602, 166] width 4 height 4
select select "1"
select select "4"
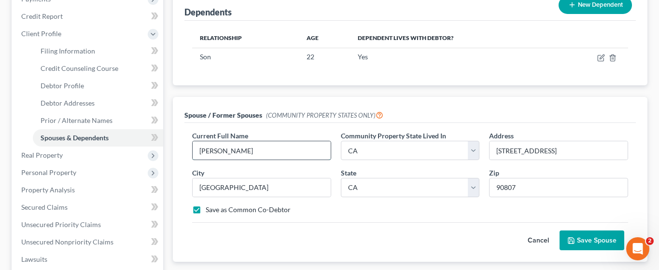
click at [280, 141] on input "[PERSON_NAME]" at bounding box center [262, 150] width 138 height 18
type input "[PERSON_NAME] (Separated since 02/2022)"
click at [589, 231] on button "Save Spouse" at bounding box center [591, 241] width 65 height 20
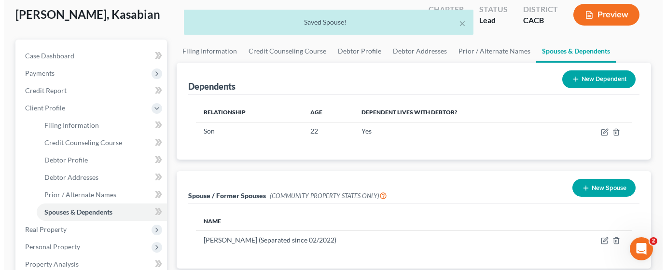
scroll to position [0, 0]
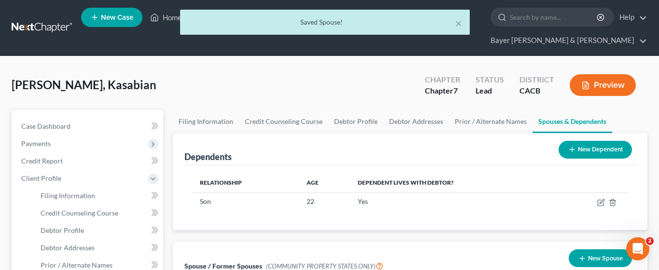
click at [597, 74] on button "Preview" at bounding box center [603, 85] width 66 height 22
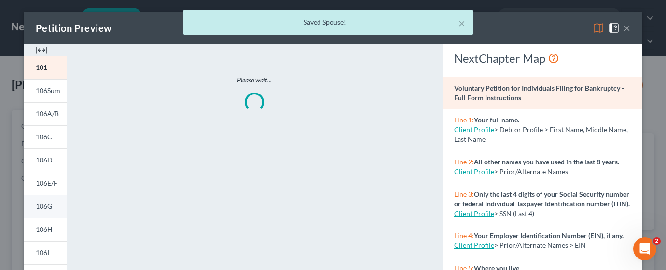
scroll to position [145, 0]
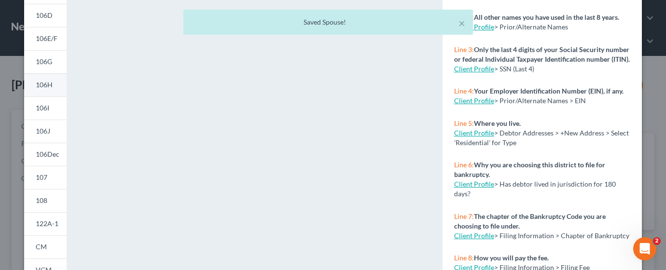
click at [43, 87] on span "106H" at bounding box center [44, 85] width 17 height 8
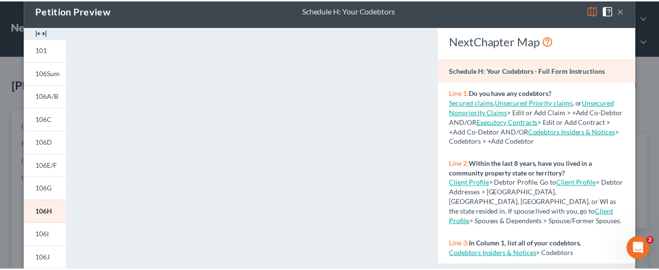
scroll to position [0, 0]
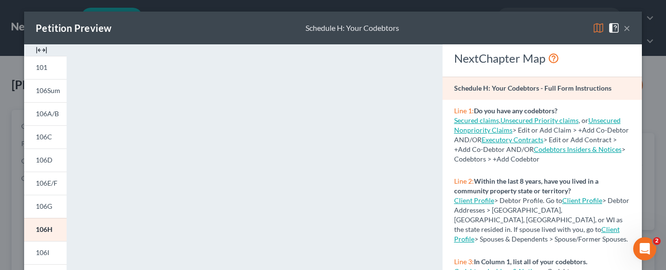
click at [624, 29] on button "×" at bounding box center [627, 28] width 7 height 12
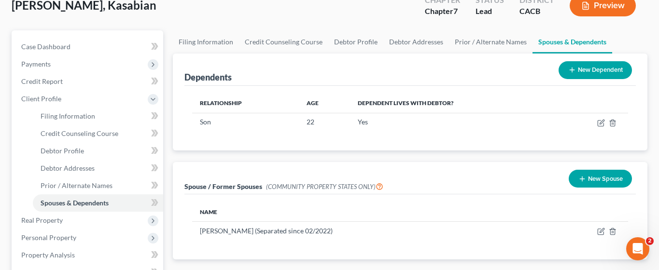
scroll to position [97, 0]
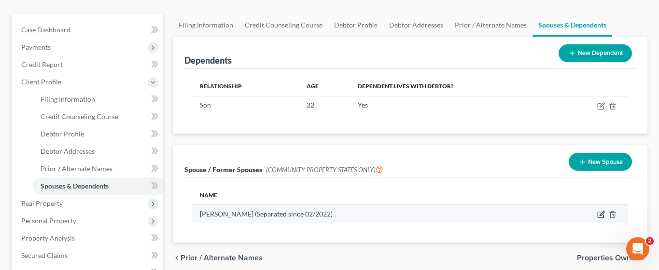
click at [602, 211] on icon "button" at bounding box center [601, 215] width 8 height 8
select select "1"
select select "4"
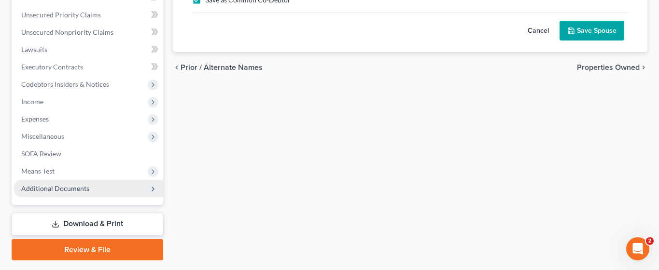
scroll to position [364, 0]
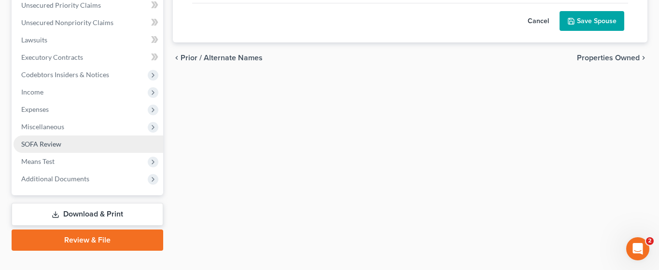
click at [84, 136] on link "SOFA Review" at bounding box center [89, 144] width 150 height 17
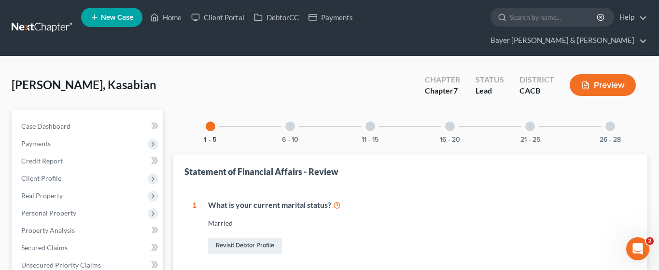
click at [610, 122] on div at bounding box center [610, 127] width 10 height 10
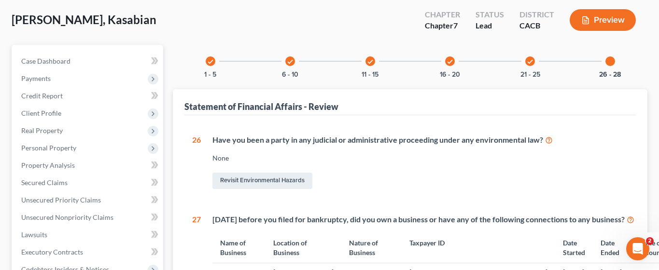
scroll to position [193, 0]
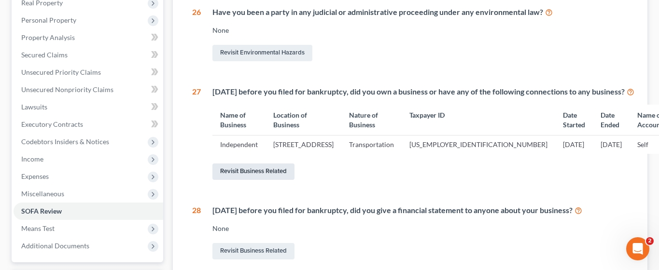
click at [280, 180] on link "Revisit Business Related" at bounding box center [253, 172] width 82 height 16
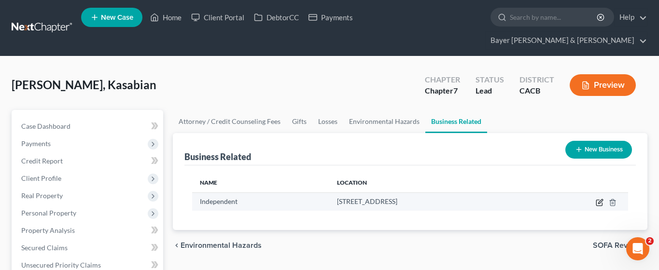
click at [598, 200] on icon "button" at bounding box center [599, 203] width 6 height 6
select select "member"
select select "4"
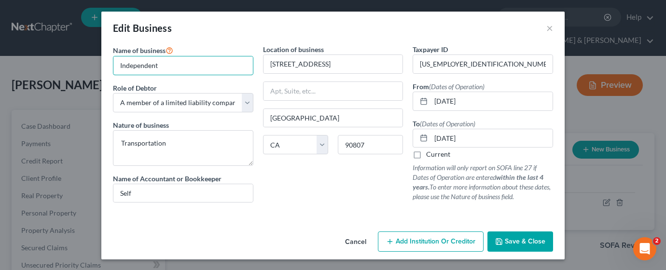
drag, startPoint x: 162, startPoint y: 62, endPoint x: 39, endPoint y: 36, distance: 125.8
click at [66, 40] on div "Edit Business × Name of business * Independent Role of Debtor * Select A member…" at bounding box center [333, 135] width 666 height 270
type input "...."
click at [514, 242] on span "Save & Close" at bounding box center [525, 242] width 41 height 8
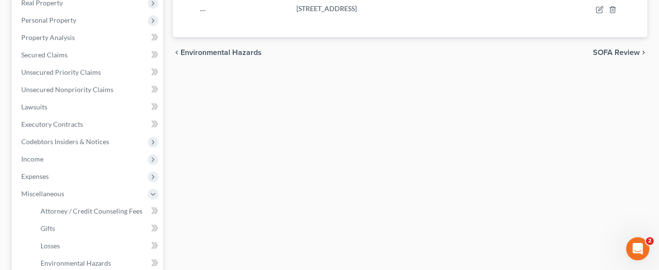
scroll to position [145, 0]
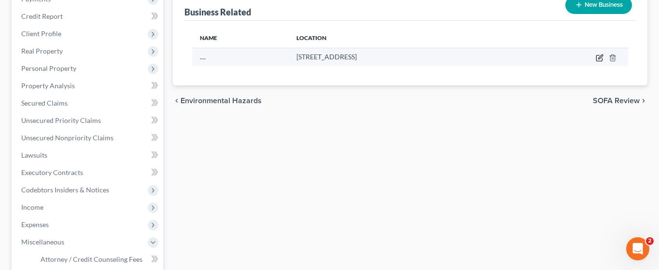
click at [599, 54] on icon "button" at bounding box center [600, 58] width 8 height 8
select select "member"
select select "4"
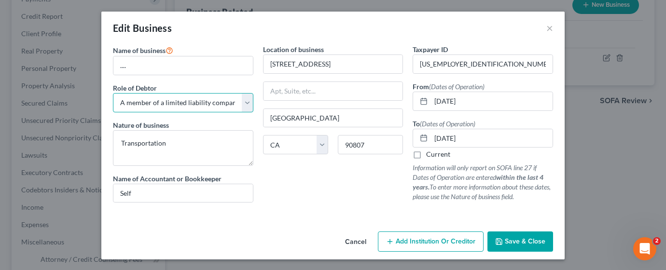
click at [209, 103] on select "Select A member of a limited liability company (LLC) or limited liability partn…" at bounding box center [183, 102] width 140 height 19
select select "sole_proprietor"
click at [113, 93] on select "Select A member of a limited liability company (LLC) or limited liability partn…" at bounding box center [183, 102] width 140 height 19
click at [200, 103] on select "Select A member of a limited liability company (LLC) or limited liability partn…" at bounding box center [183, 102] width 140 height 19
click at [113, 93] on select "Select A member of a limited liability company (LLC) or limited liability partn…" at bounding box center [183, 102] width 140 height 19
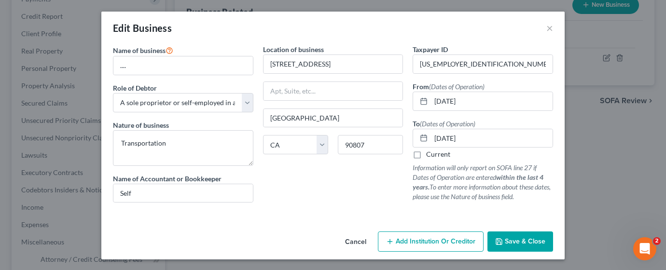
click at [507, 244] on span "Save & Close" at bounding box center [525, 242] width 41 height 8
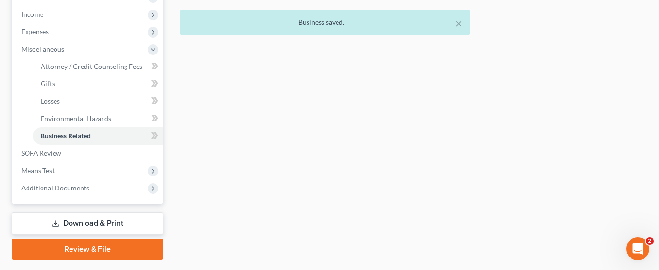
click at [97, 212] on link "Download & Print" at bounding box center [88, 223] width 152 height 23
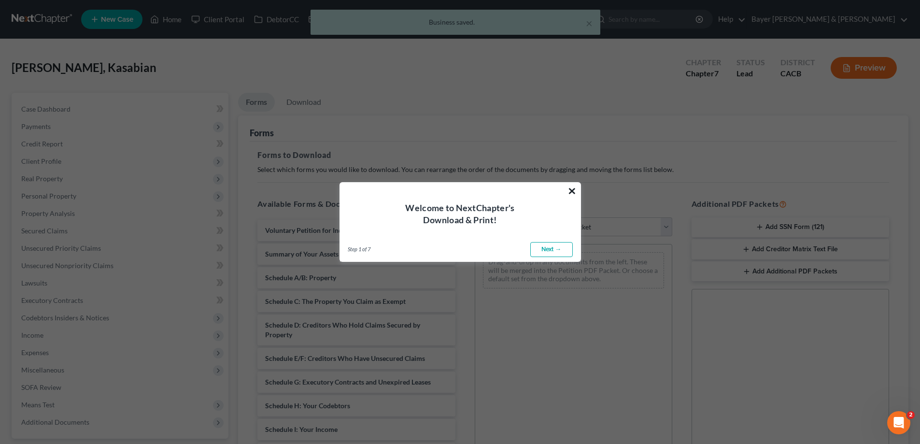
click at [575, 191] on button "×" at bounding box center [571, 190] width 9 height 15
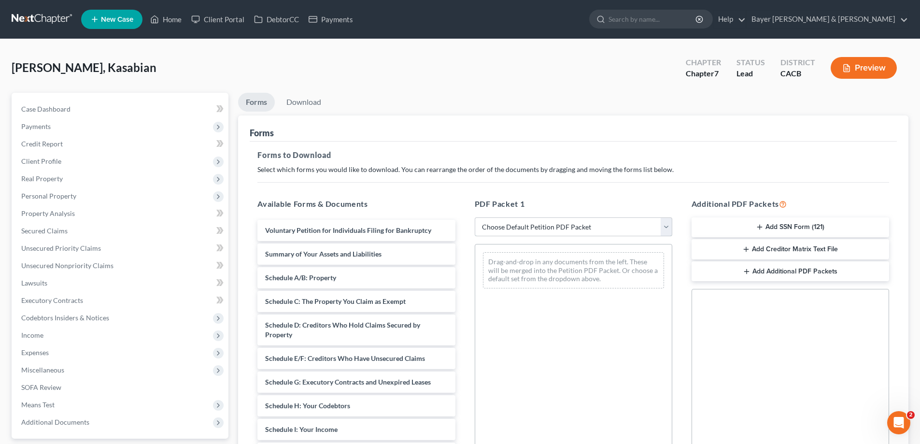
click at [578, 227] on select "Choose Default Petition PDF Packet Complete Bankruptcy Petition (all forms and …" at bounding box center [573, 226] width 197 height 19
select select "0"
click at [475, 217] on select "Choose Default Petition PDF Packet Complete Bankruptcy Petition (all forms and …" at bounding box center [573, 226] width 197 height 19
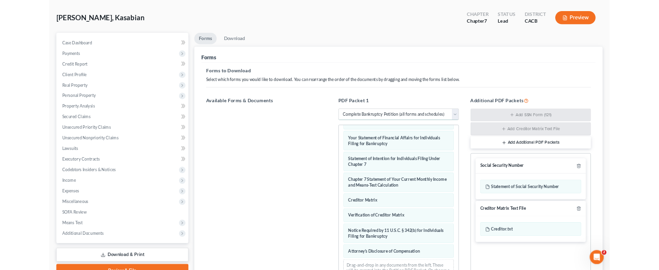
scroll to position [97, 0]
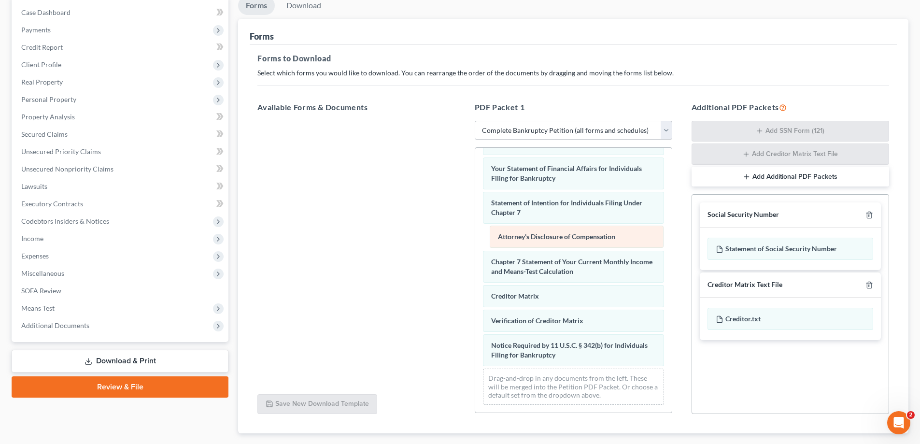
drag, startPoint x: 570, startPoint y: 361, endPoint x: 576, endPoint y: 243, distance: 118.5
click at [576, 243] on div "Attorney's Disclosure of Compensation Voluntary Petition for Individuals Filing…" at bounding box center [573, 131] width 196 height 562
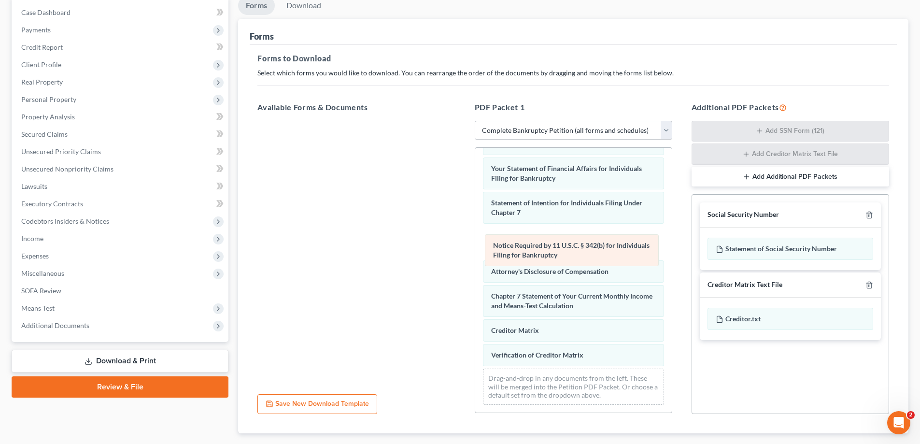
drag, startPoint x: 544, startPoint y: 362, endPoint x: 545, endPoint y: 262, distance: 99.9
click at [545, 246] on div "Notice Required by 11 U.S.C. § 342(b) for Individuals Filing for Bankruptcy Vol…" at bounding box center [573, 131] width 196 height 562
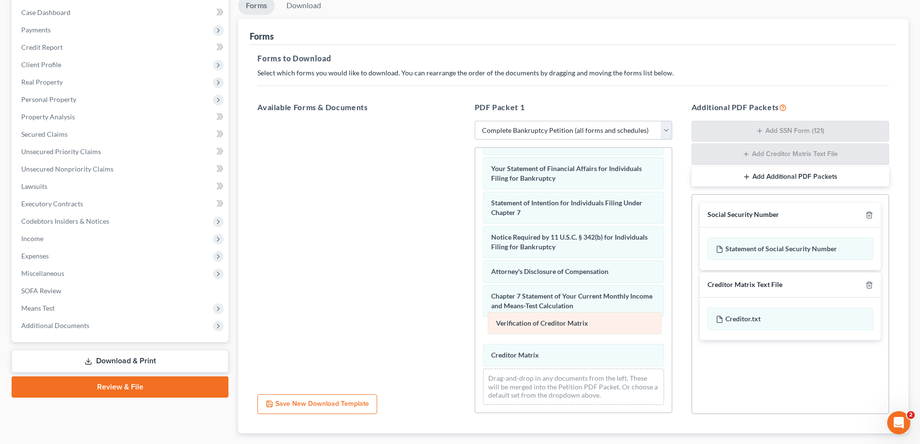
drag, startPoint x: 535, startPoint y: 356, endPoint x: 540, endPoint y: 324, distance: 32.2
click at [540, 246] on div "Verification of Creditor Matrix Voluntary Petition for Individuals Filing for B…" at bounding box center [573, 131] width 196 height 562
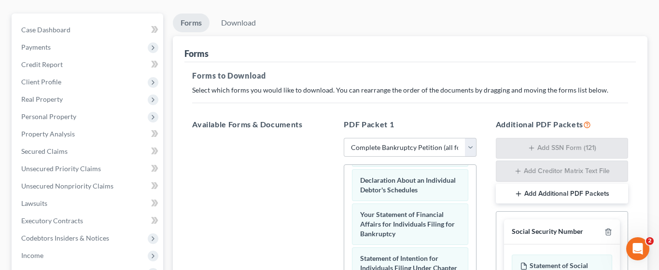
scroll to position [356, 0]
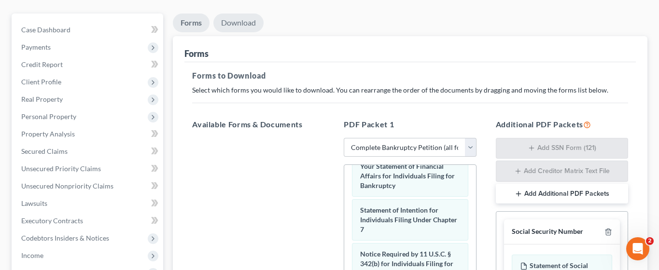
click at [236, 14] on link "Download" at bounding box center [238, 23] width 50 height 19
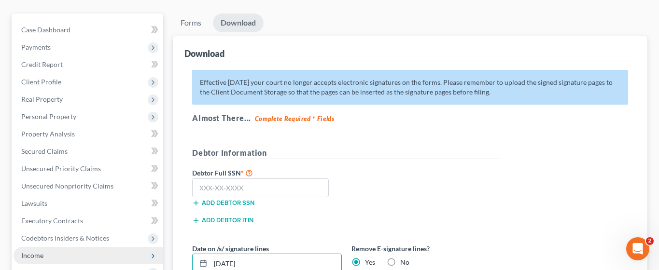
drag, startPoint x: 271, startPoint y: 243, endPoint x: 125, endPoint y: 237, distance: 145.9
click at [140, 238] on div "Petition Navigation Case Dashboard Payments Invoices Payments Payments Credit R…" at bounding box center [329, 214] width 645 height 401
type input "5"
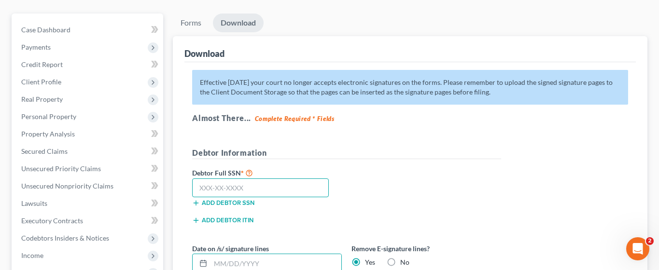
click at [285, 179] on input "text" at bounding box center [260, 188] width 137 height 19
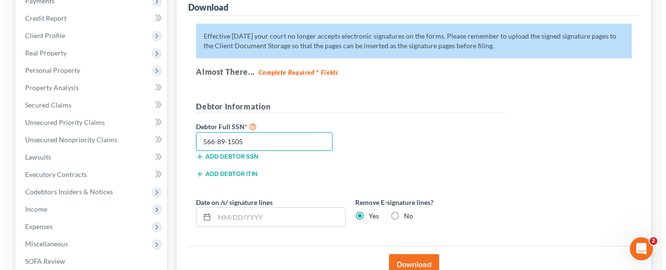
scroll to position [241, 0]
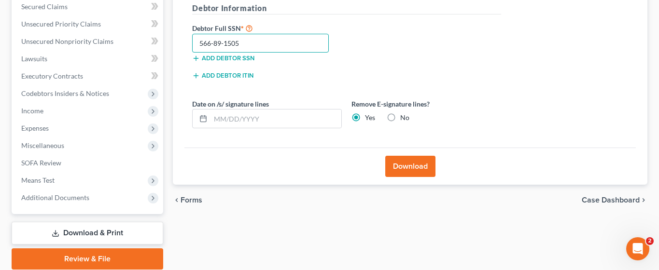
type input "566-89-1505"
click at [412, 156] on button "Download" at bounding box center [410, 166] width 50 height 21
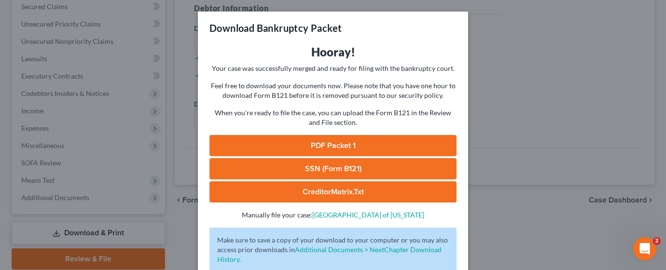
click at [317, 194] on link "CreditorMatrix.txt" at bounding box center [333, 192] width 247 height 21
click at [326, 165] on link "SSN (Form B121)" at bounding box center [333, 168] width 247 height 21
click at [346, 147] on link "PDF Packet 1" at bounding box center [333, 145] width 247 height 21
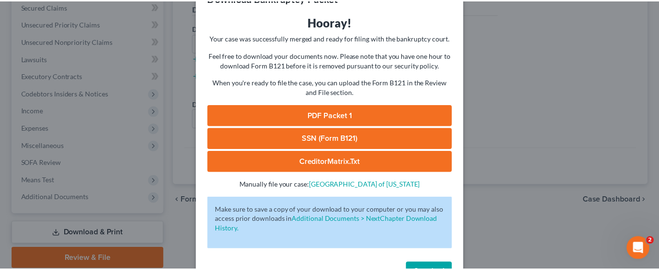
scroll to position [62, 0]
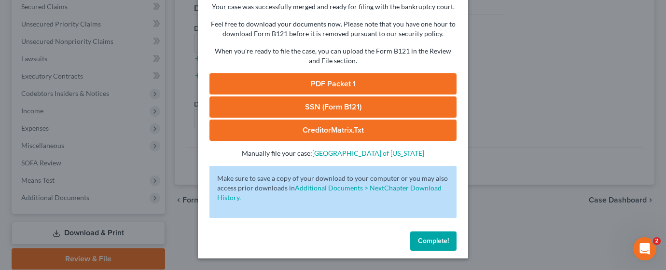
click at [419, 242] on span "Complete!" at bounding box center [433, 241] width 31 height 8
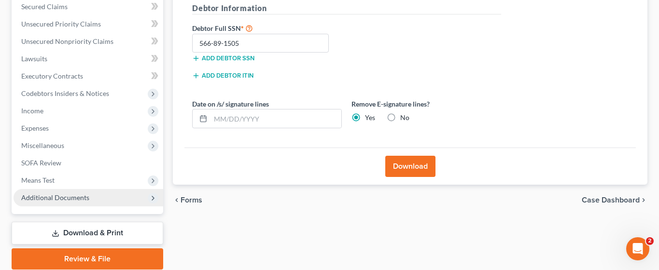
click at [109, 189] on span "Additional Documents" at bounding box center [89, 197] width 150 height 17
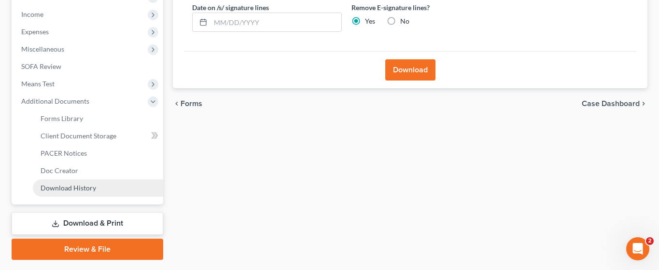
click at [113, 180] on link "Download History" at bounding box center [98, 188] width 130 height 17
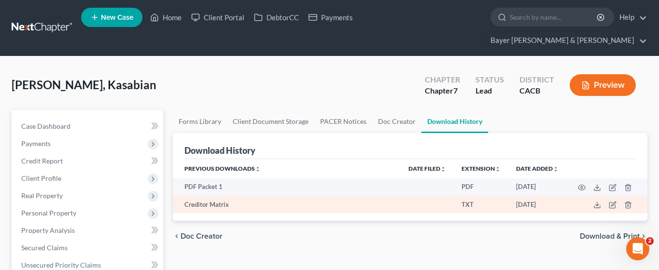
click at [623, 196] on td at bounding box center [606, 204] width 81 height 17
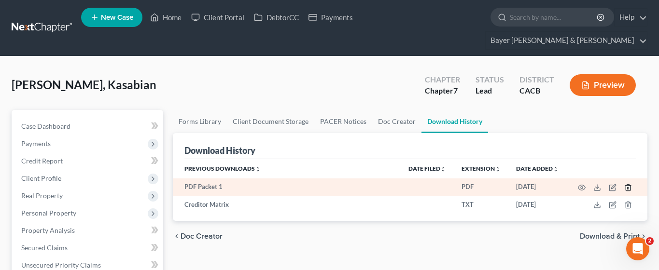
click at [629, 184] on icon "button" at bounding box center [628, 188] width 8 height 8
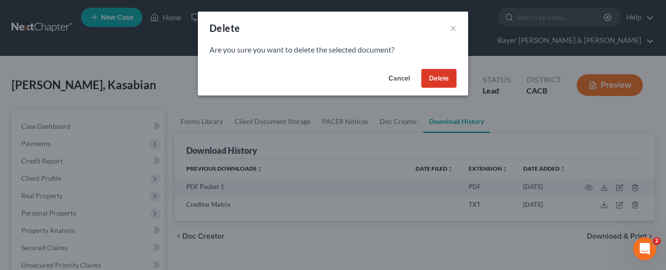
click at [436, 77] on button "Delete" at bounding box center [438, 78] width 35 height 19
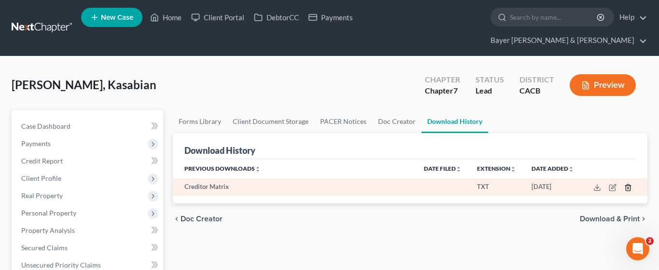
click at [627, 184] on icon "button" at bounding box center [628, 187] width 4 height 6
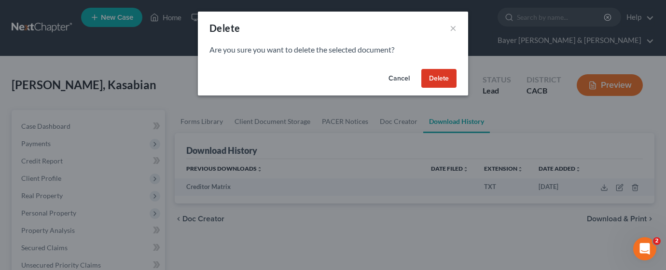
click at [421, 79] on button "Delete" at bounding box center [438, 78] width 35 height 19
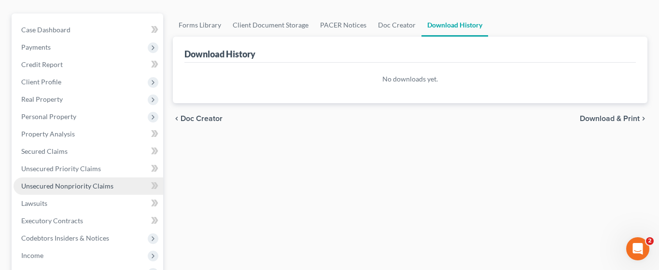
click at [88, 182] on span "Unsecured Nonpriority Claims" at bounding box center [67, 186] width 92 height 8
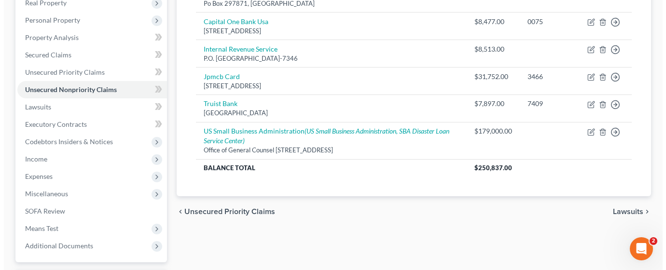
scroll to position [241, 0]
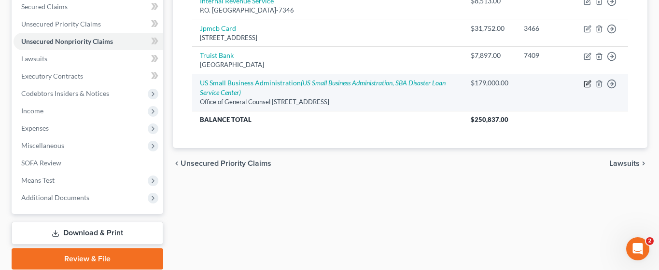
click at [589, 80] on icon "button" at bounding box center [588, 84] width 8 height 8
select select "4"
select select "14"
select select "0"
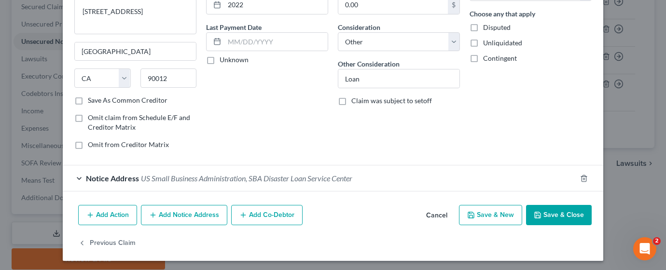
scroll to position [112, 0]
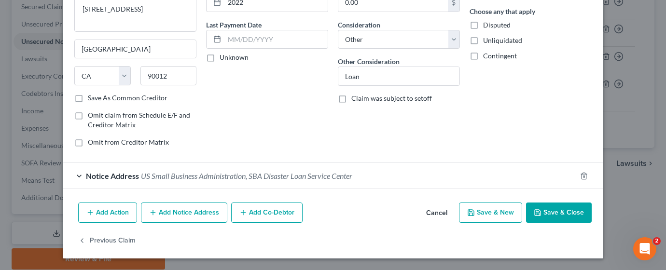
click at [186, 182] on div "Notice Address US Small Business Administration, SBA Disaster Loan Service Cent…" at bounding box center [320, 176] width 514 height 26
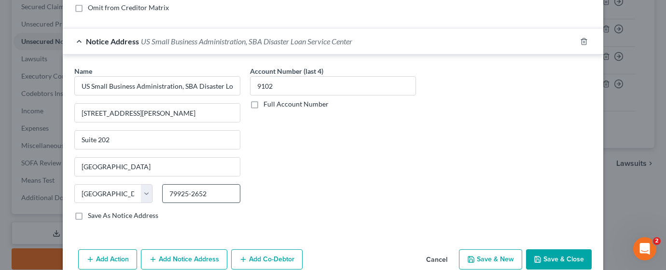
scroll to position [257, 0]
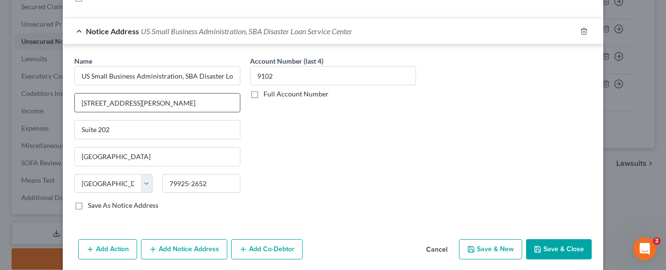
click at [78, 103] on input "[STREET_ADDRESS][PERSON_NAME]" at bounding box center [157, 103] width 165 height 18
type input "SBA Disaster Loan Service Center1545 [PERSON_NAME][GEOGRAPHIC_DATA]"
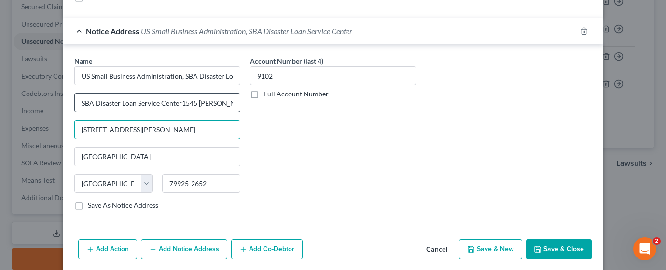
type input "[STREET_ADDRESS][PERSON_NAME]"
click at [208, 104] on input "SBA Disaster Loan Service Center1545 [PERSON_NAME][GEOGRAPHIC_DATA]" at bounding box center [157, 103] width 165 height 18
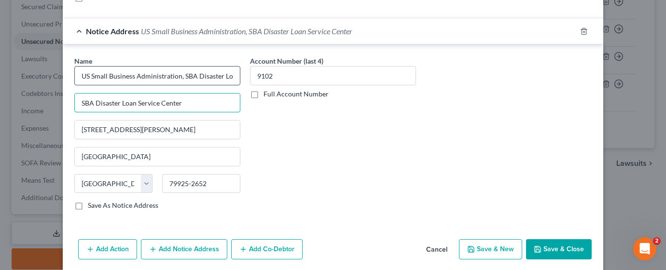
type input "SBA Disaster Loan Service Center"
click at [217, 77] on input "US Small Business Administration, SBA Disaster Loan Service Center" at bounding box center [157, 75] width 166 height 19
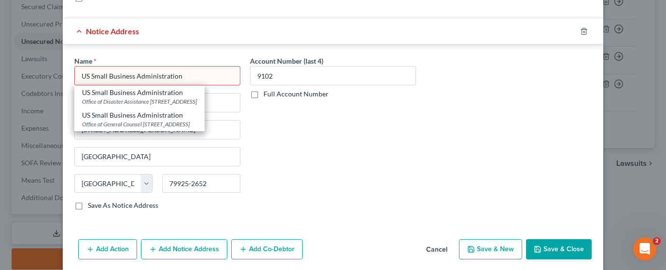
type input "US Small Business Administration"
click at [294, 155] on div "Account Number (last 4) 9102 Full Account Number" at bounding box center [333, 137] width 176 height 162
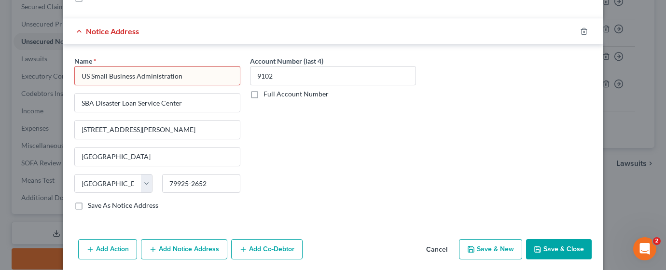
click at [277, 194] on div "Account Number (last 4) 9102 Full Account Number" at bounding box center [333, 137] width 176 height 162
click at [157, 131] on input "[STREET_ADDRESS][PERSON_NAME]" at bounding box center [157, 130] width 165 height 18
type input "[STREET_ADDRESS][PERSON_NAME]"
drag, startPoint x: 554, startPoint y: 247, endPoint x: 531, endPoint y: 241, distance: 22.8
click at [552, 245] on button "Save & Close" at bounding box center [559, 249] width 66 height 20
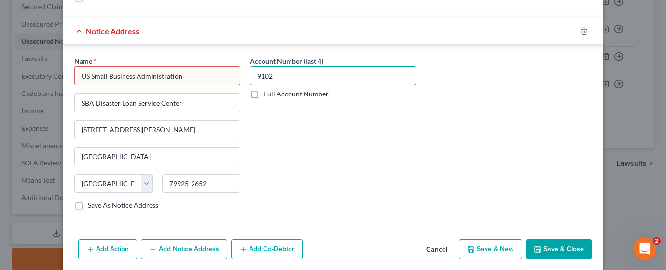
click at [301, 75] on input "9102" at bounding box center [333, 75] width 166 height 19
click at [385, 207] on div "Account Number (last 4) 9102 Full Account Number" at bounding box center [333, 137] width 176 height 162
click at [549, 246] on button "Save & Close" at bounding box center [559, 249] width 66 height 20
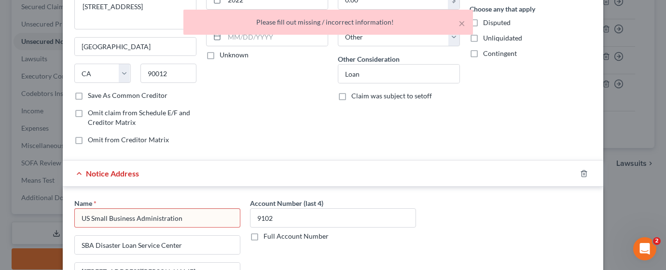
scroll to position [112, 0]
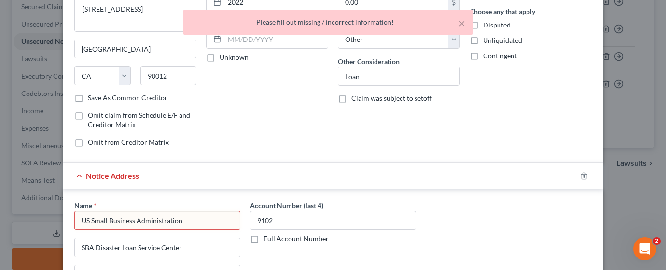
click at [193, 223] on input "US Small Business Administration" at bounding box center [157, 220] width 166 height 19
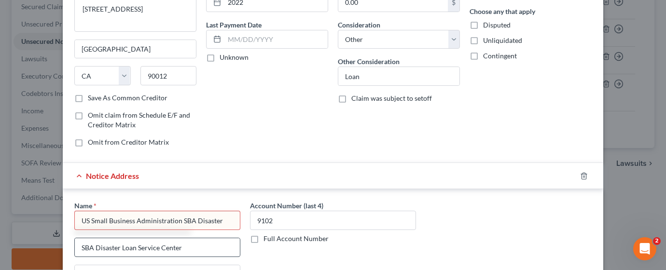
type input "US Small Business Administration SBA Disaster"
click at [118, 245] on input "SBA Disaster Loan Service Center" at bounding box center [157, 247] width 165 height 18
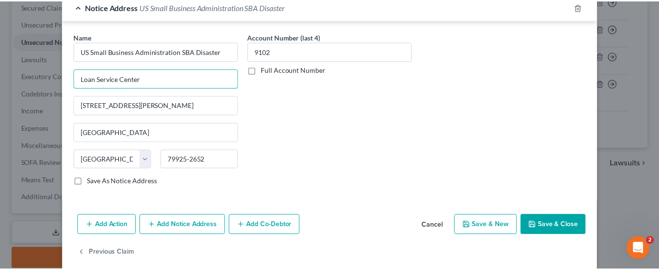
scroll to position [294, 0]
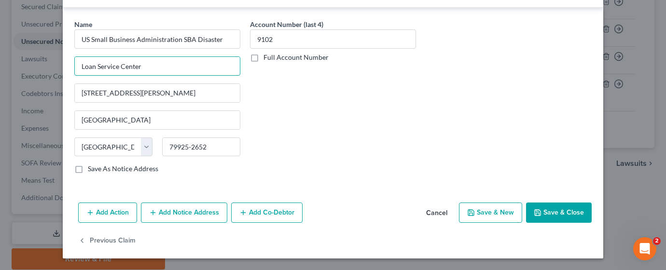
type input "Loan Service Center"
click at [546, 213] on button "Save & Close" at bounding box center [559, 213] width 66 height 20
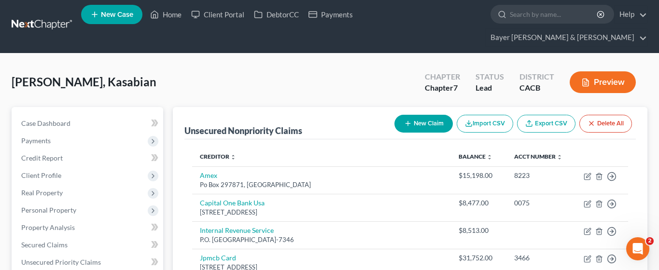
scroll to position [0, 0]
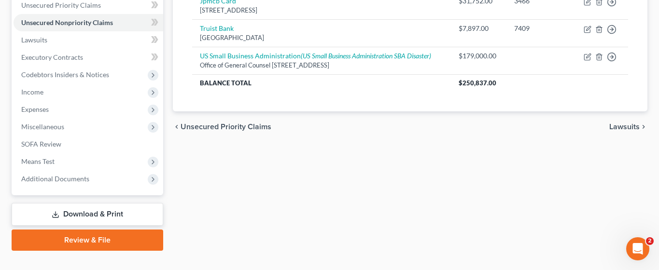
click at [117, 203] on link "Download & Print" at bounding box center [88, 214] width 152 height 23
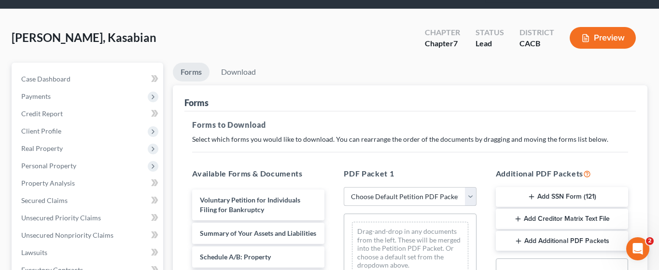
scroll to position [145, 0]
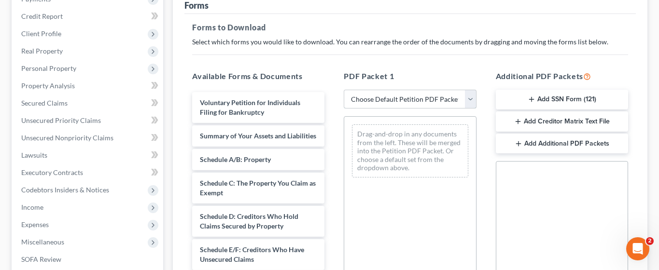
click at [470, 90] on select "Choose Default Petition PDF Packet Complete Bankruptcy Petition (all forms and …" at bounding box center [410, 99] width 132 height 19
select select "0"
click at [344, 90] on select "Choose Default Petition PDF Packet Complete Bankruptcy Petition (all forms and …" at bounding box center [410, 99] width 132 height 19
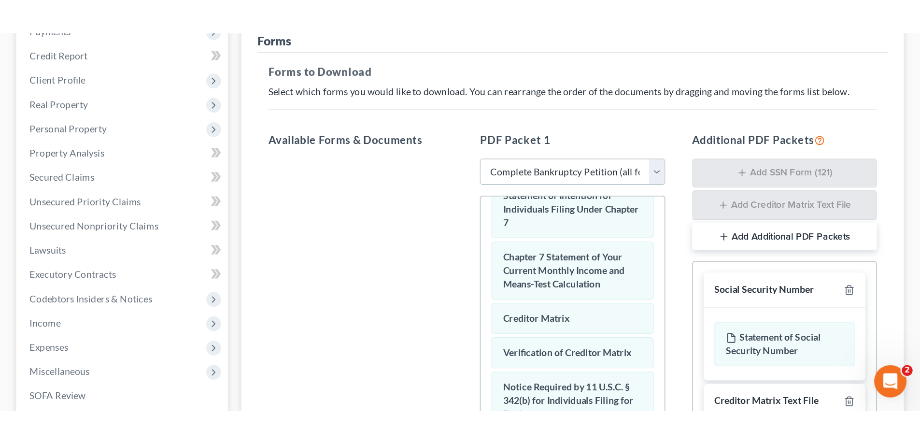
scroll to position [308, 0]
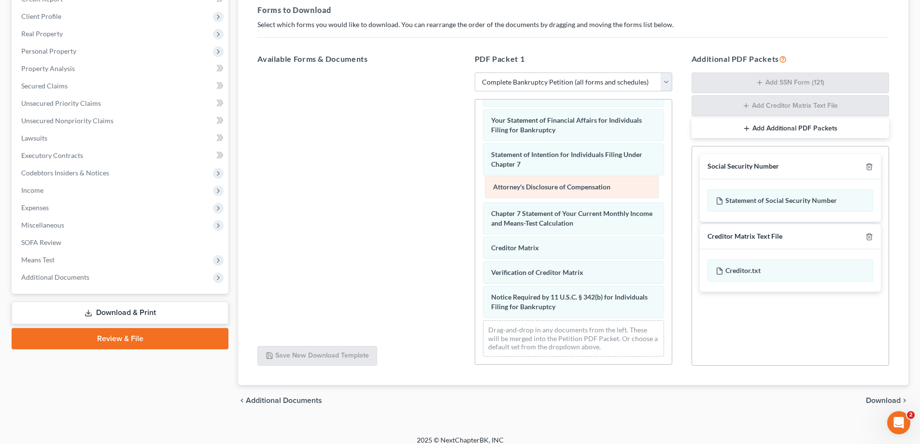
drag, startPoint x: 583, startPoint y: 305, endPoint x: 584, endPoint y: 188, distance: 116.8
click at [584, 188] on div "Attorney's Disclosure of Compensation Voluntary Petition for Individuals Filing…" at bounding box center [573, 83] width 196 height 562
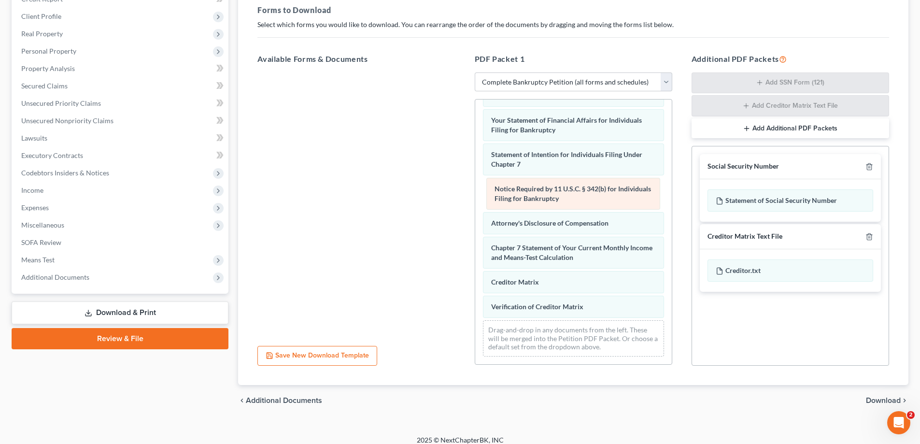
drag, startPoint x: 563, startPoint y: 307, endPoint x: 566, endPoint y: 199, distance: 107.7
click at [566, 199] on div "Notice Required by 11 U.S.C. § 342(b) for Individuals Filing for Bankruptcy Vol…" at bounding box center [573, 83] width 196 height 562
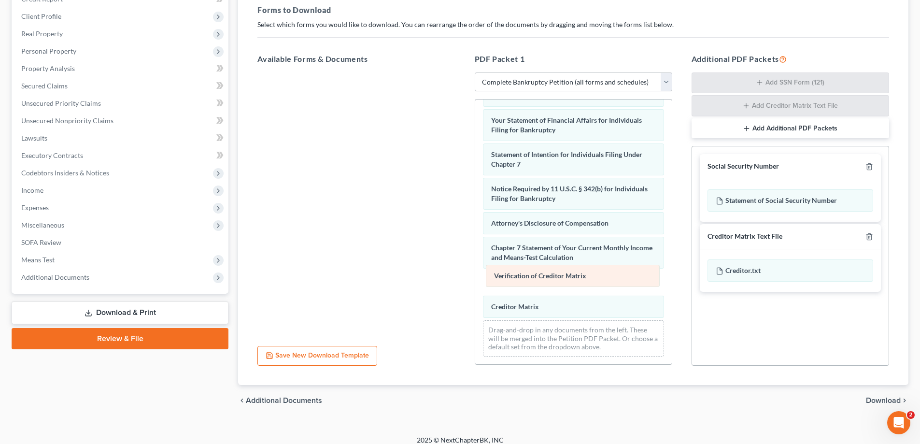
drag, startPoint x: 552, startPoint y: 307, endPoint x: 555, endPoint y: 276, distance: 31.0
click at [555, 246] on div "Verification of Creditor Matrix Voluntary Petition for Individuals Filing for B…" at bounding box center [573, 83] width 196 height 562
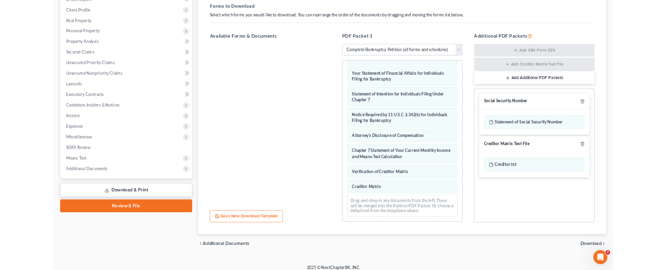
scroll to position [0, 0]
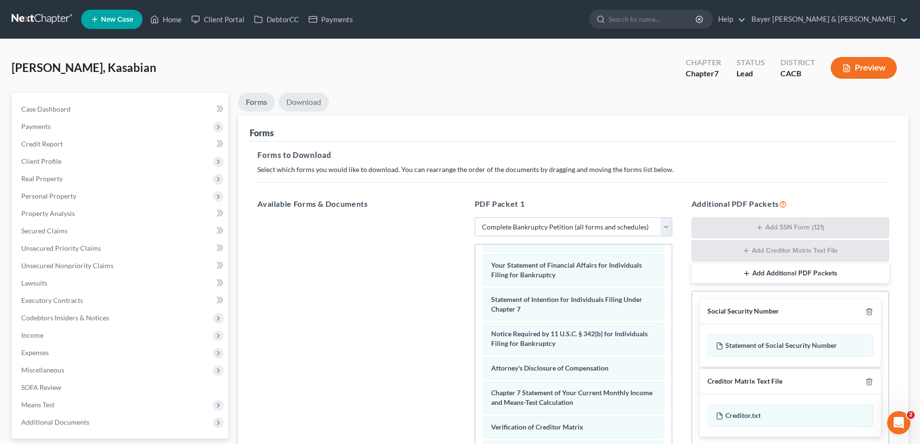
click at [307, 93] on link "Download" at bounding box center [304, 102] width 50 height 19
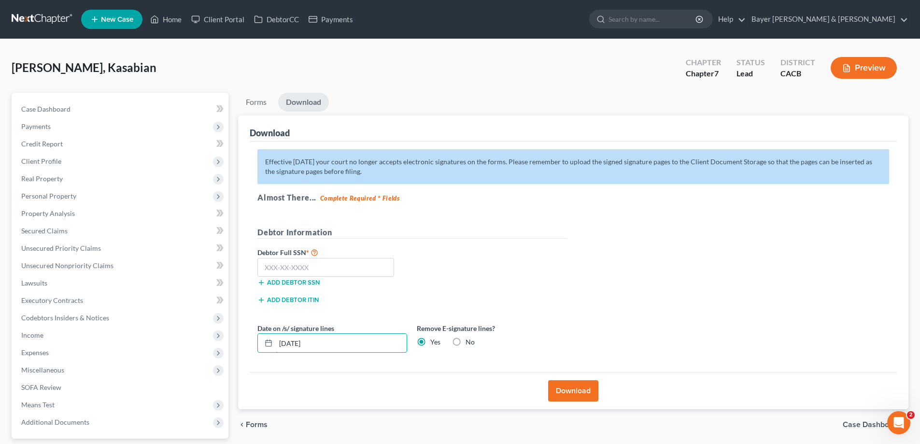
drag, startPoint x: 324, startPoint y: 344, endPoint x: 246, endPoint y: 336, distance: 78.7
click at [258, 246] on div "[DATE]" at bounding box center [332, 342] width 150 height 19
type input "566891505"
click at [326, 246] on input "text" at bounding box center [325, 267] width 137 height 19
type input "566-89-1505"
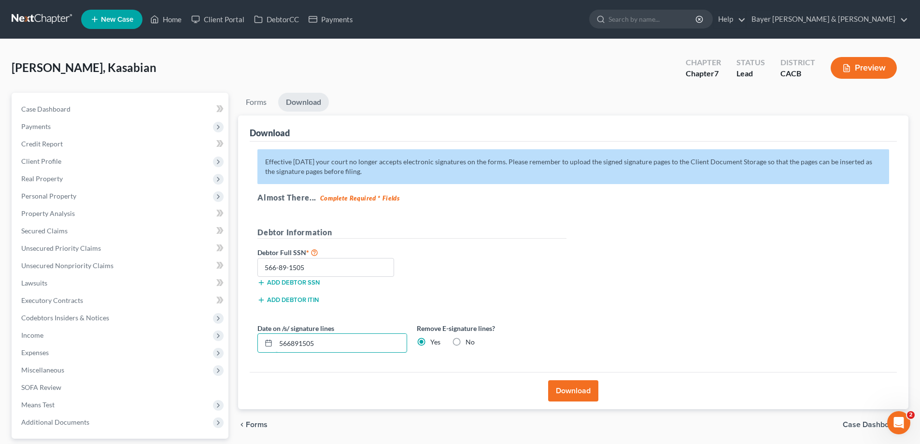
drag, startPoint x: 322, startPoint y: 340, endPoint x: 242, endPoint y: 328, distance: 81.0
click at [244, 246] on div "Download Effective [DATE] your court no longer accepts electronic signatures on…" at bounding box center [573, 262] width 670 height 294
click at [579, 246] on button "Download" at bounding box center [573, 390] width 50 height 21
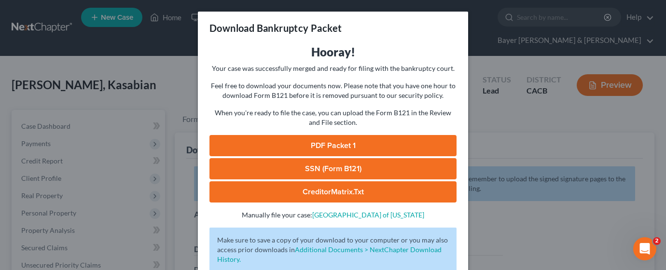
click at [392, 200] on link "CreditorMatrix.txt" at bounding box center [333, 192] width 247 height 21
click at [351, 164] on link "SSN (Form B121)" at bounding box center [333, 168] width 247 height 21
click at [349, 140] on link "PDF Packet 1" at bounding box center [333, 145] width 247 height 21
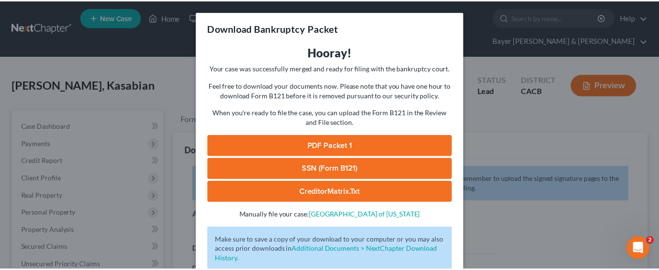
scroll to position [62, 0]
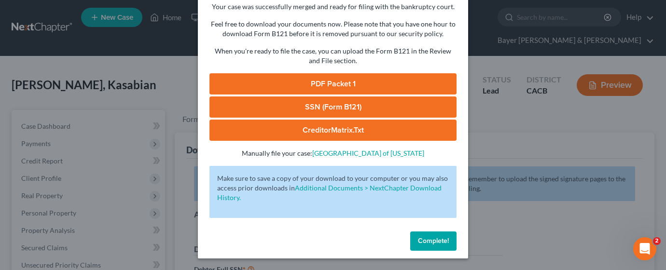
click at [423, 236] on button "Complete!" at bounding box center [433, 241] width 46 height 19
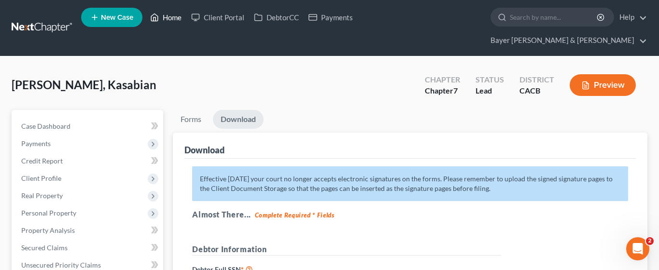
click at [174, 18] on link "Home" at bounding box center [165, 17] width 41 height 17
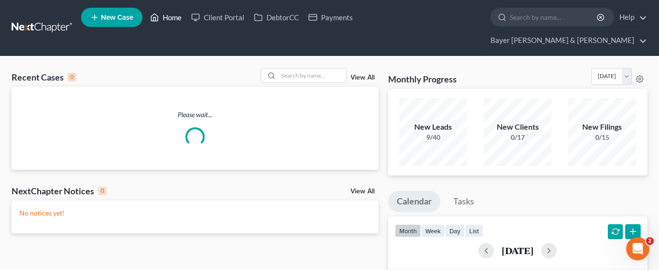
click at [168, 19] on link "Home" at bounding box center [165, 17] width 41 height 17
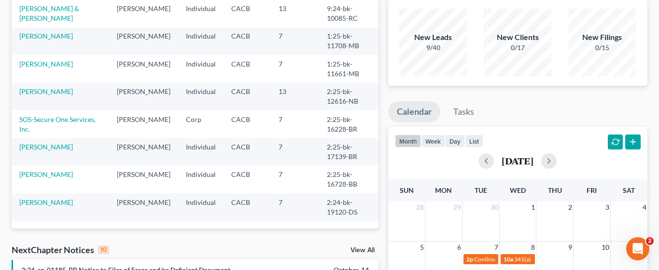
scroll to position [193, 0]
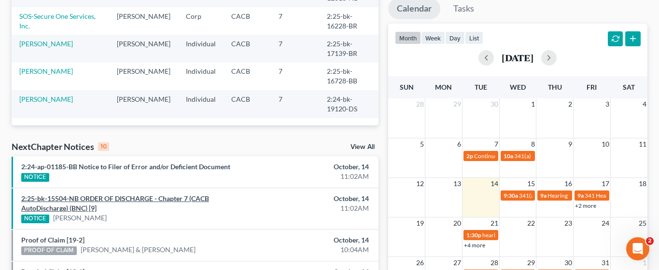
click at [64, 195] on link "2:25-bk-15504-NB ORDER OF DISCHARGE - Chapter 7 (CACB AutoDischarge) (BNC) [9]" at bounding box center [115, 204] width 188 height 18
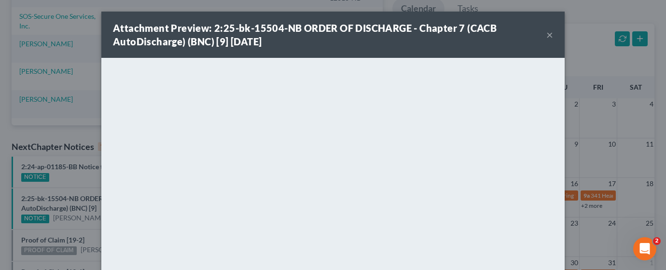
click at [546, 33] on button "×" at bounding box center [549, 35] width 7 height 12
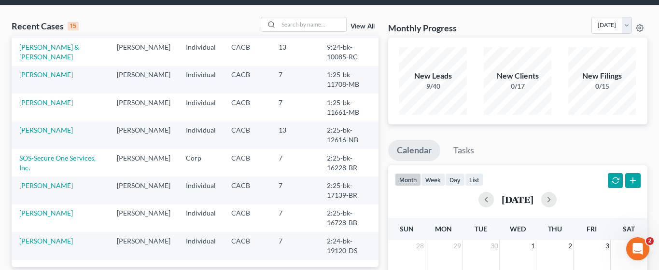
scroll to position [0, 0]
